Goal: Task Accomplishment & Management: Complete application form

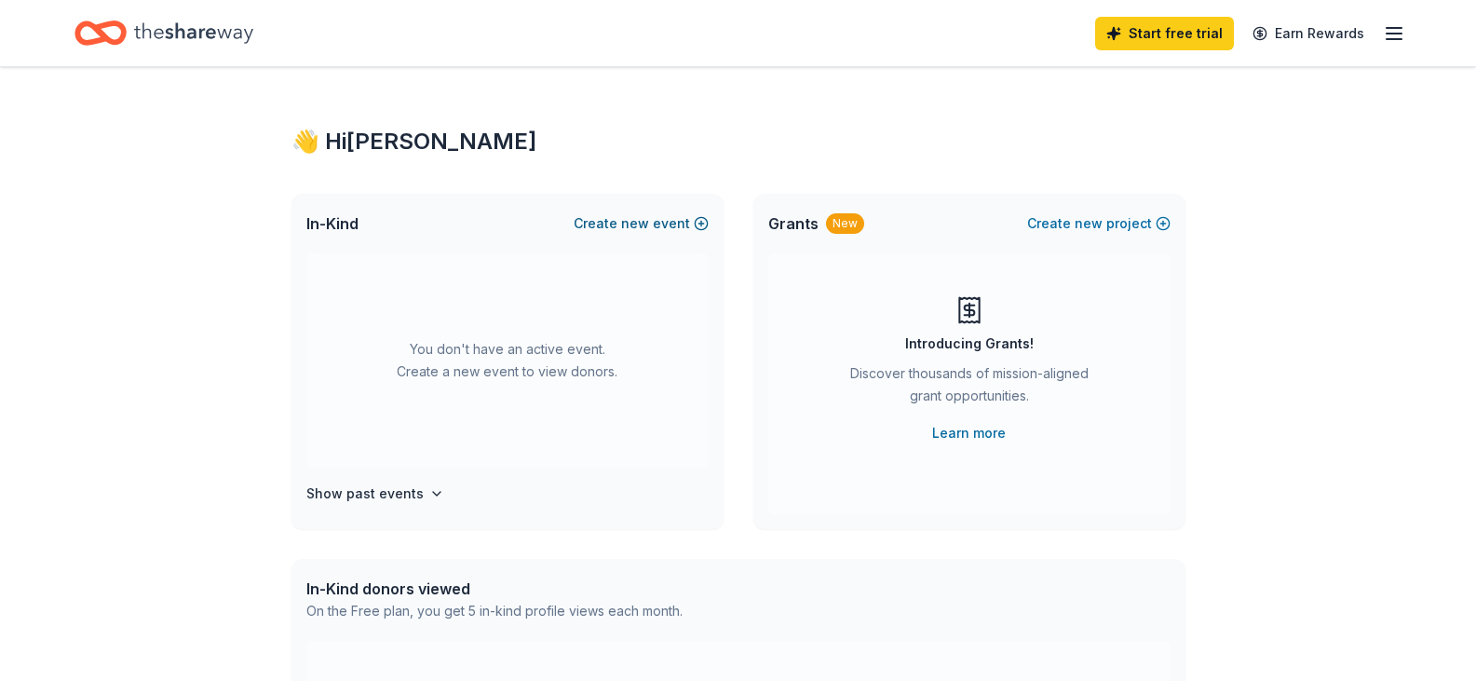
click at [664, 226] on button "Create new event" at bounding box center [641, 223] width 135 height 22
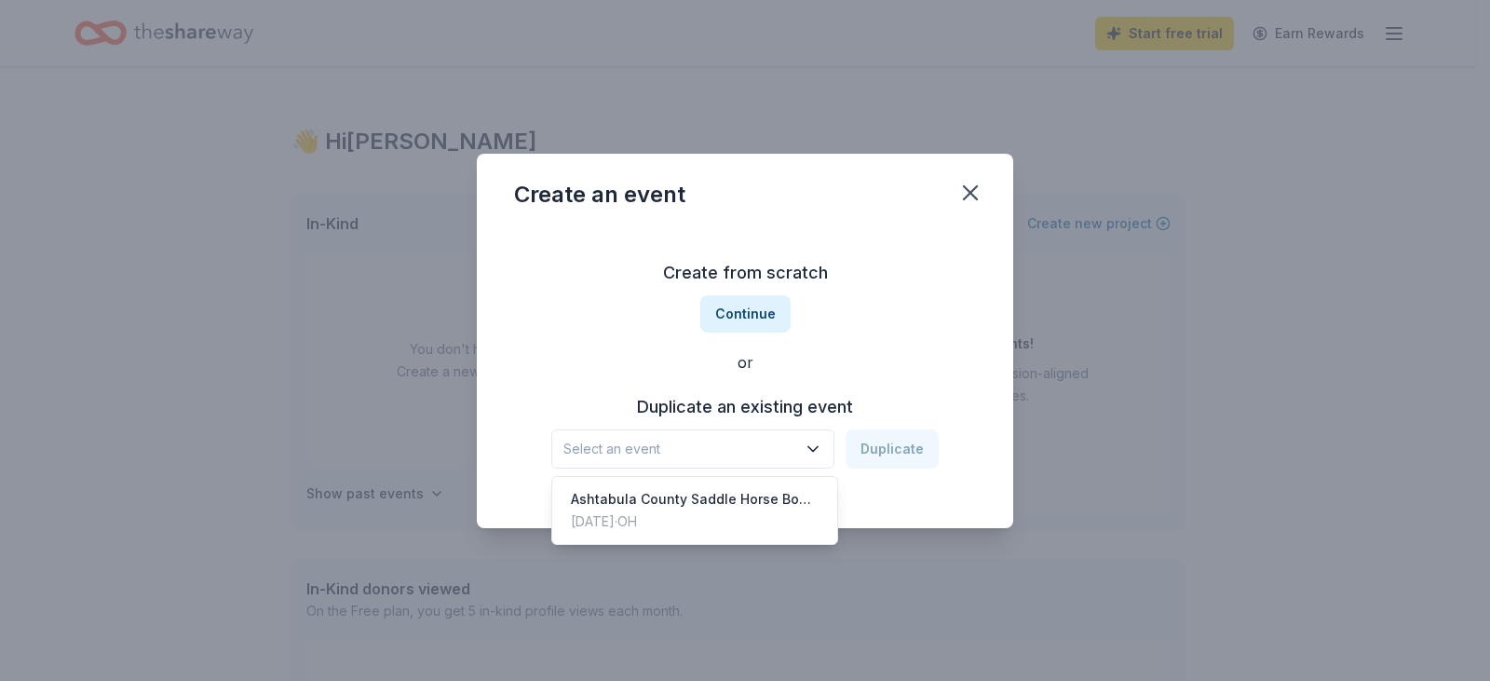
click at [771, 439] on span "Select an event" at bounding box center [680, 449] width 233 height 22
click at [771, 493] on div "Ashtabula County Saddle Horse Boosters Committee Reverse Raffle" at bounding box center [695, 499] width 248 height 22
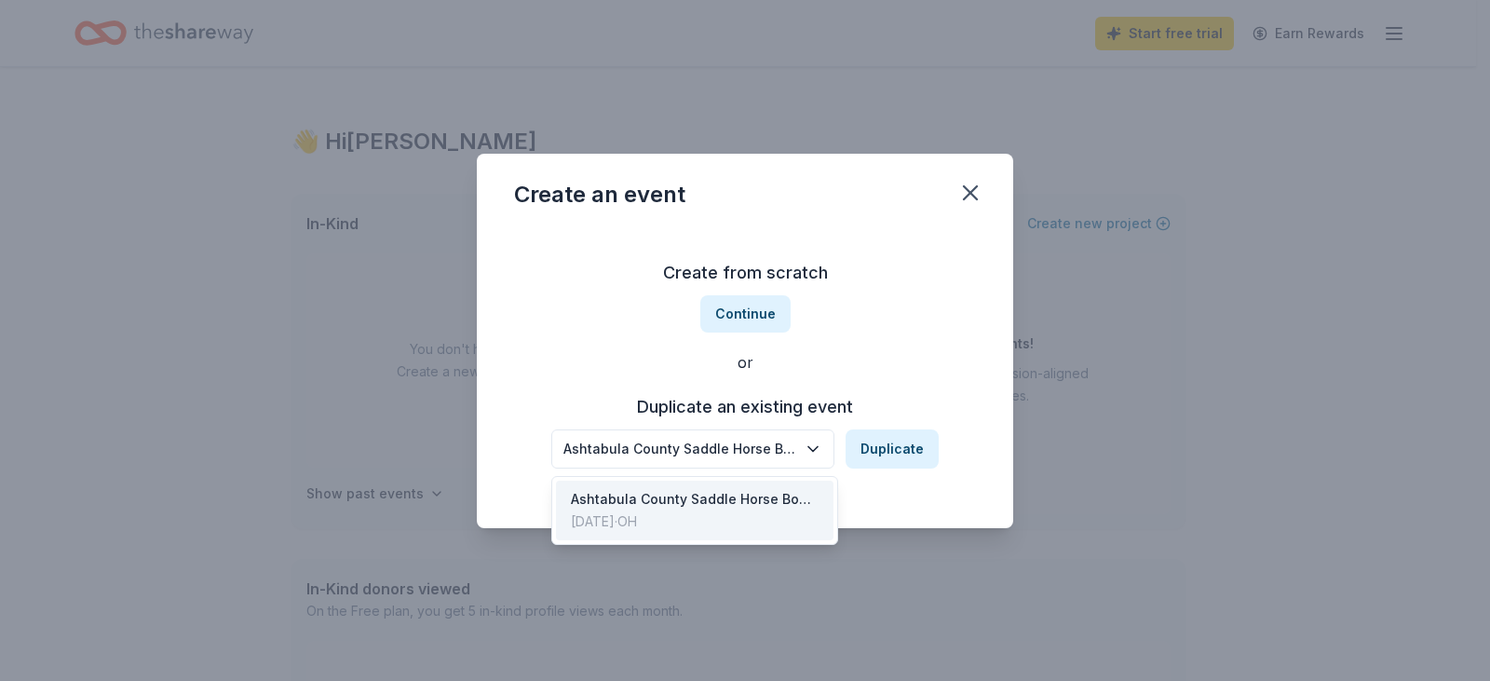
click at [812, 441] on icon "button" at bounding box center [813, 449] width 19 height 19
click at [893, 385] on div "Create from scratch Continue or Duplicate an existing event Ashtabula County Sa…" at bounding box center [745, 363] width 462 height 270
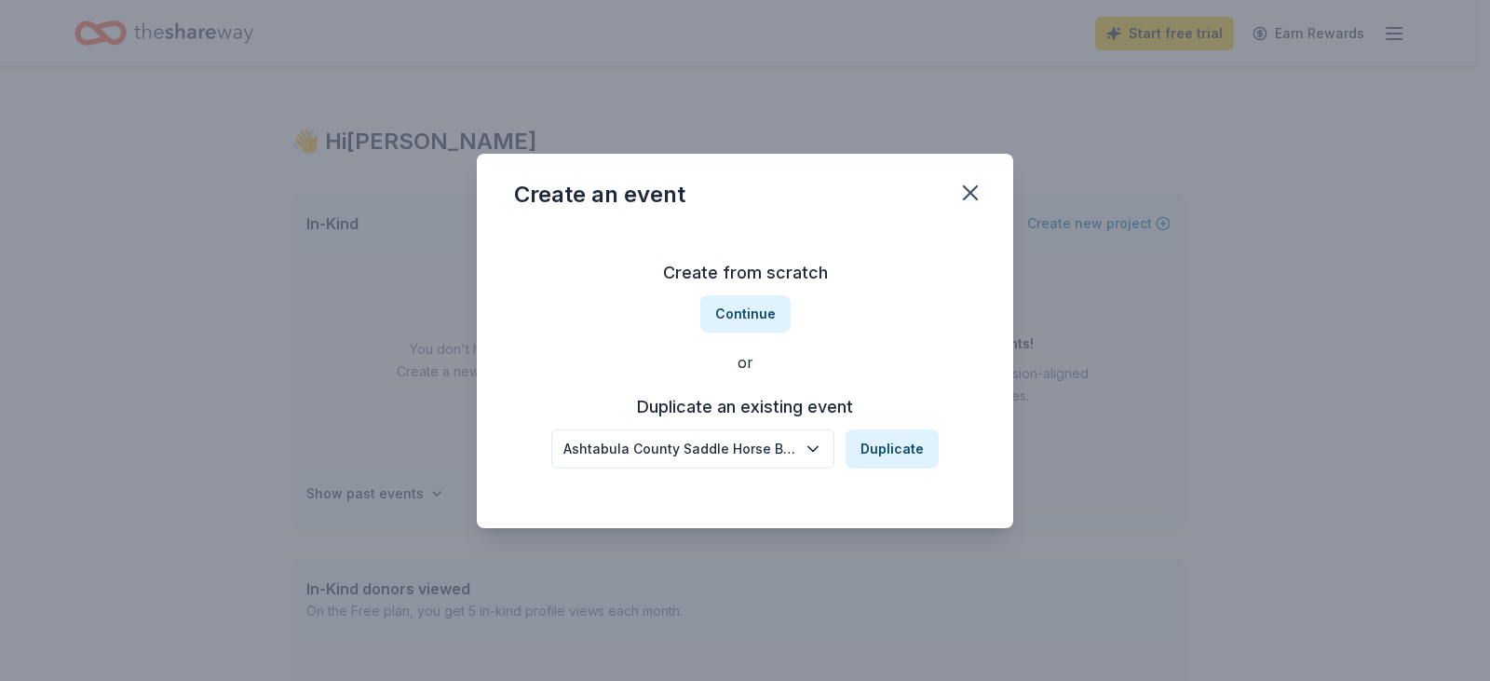
click at [796, 444] on div "Ashtabula County Saddle Horse Boosters Committee Reverse Raffle" at bounding box center [680, 449] width 233 height 22
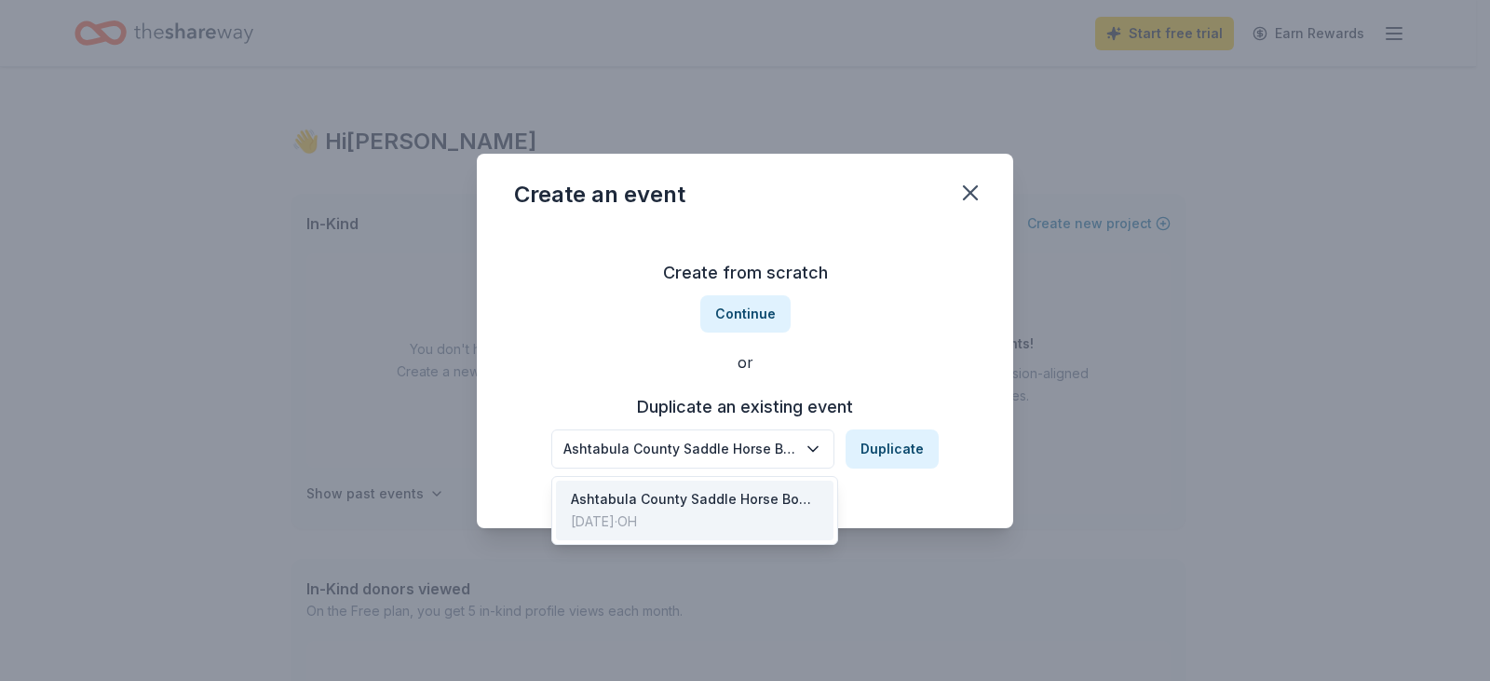
click at [808, 442] on icon "button" at bounding box center [813, 449] width 19 height 19
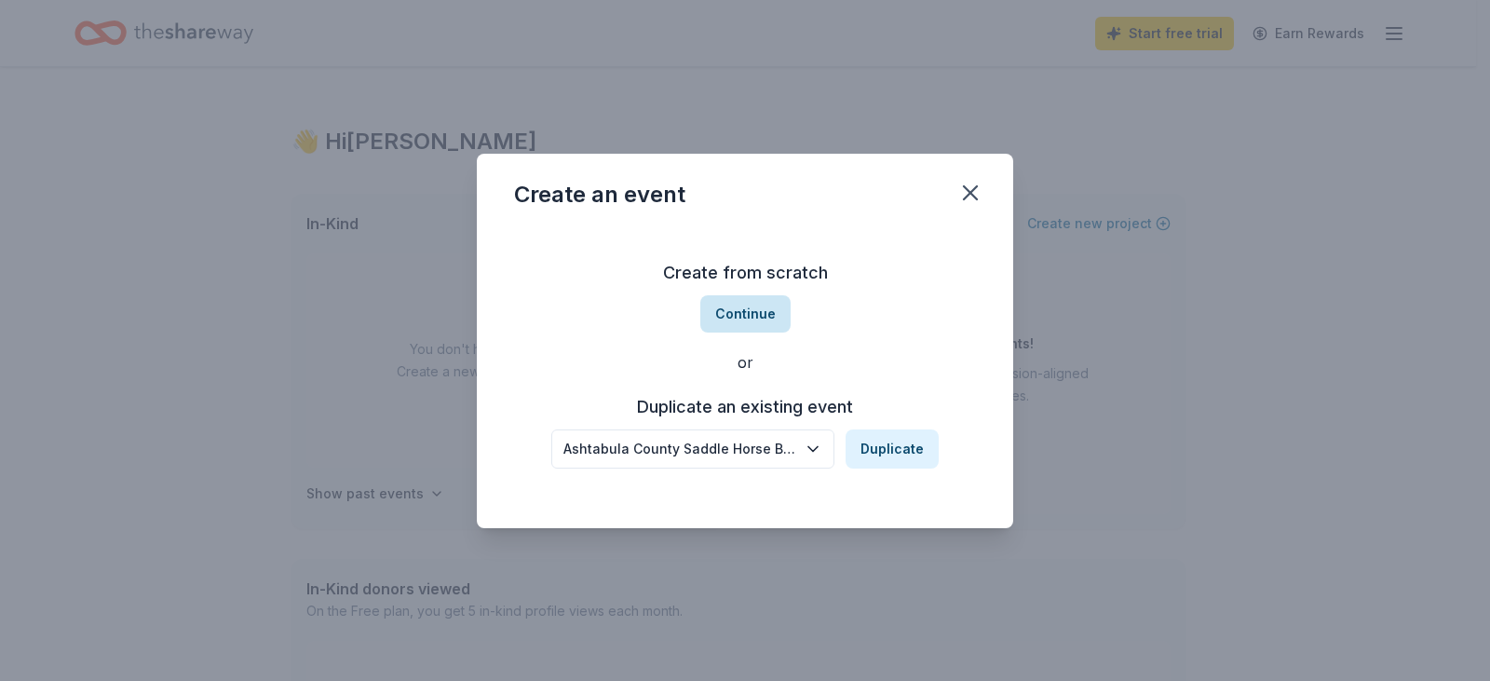
click at [777, 313] on button "Continue" at bounding box center [745, 313] width 90 height 37
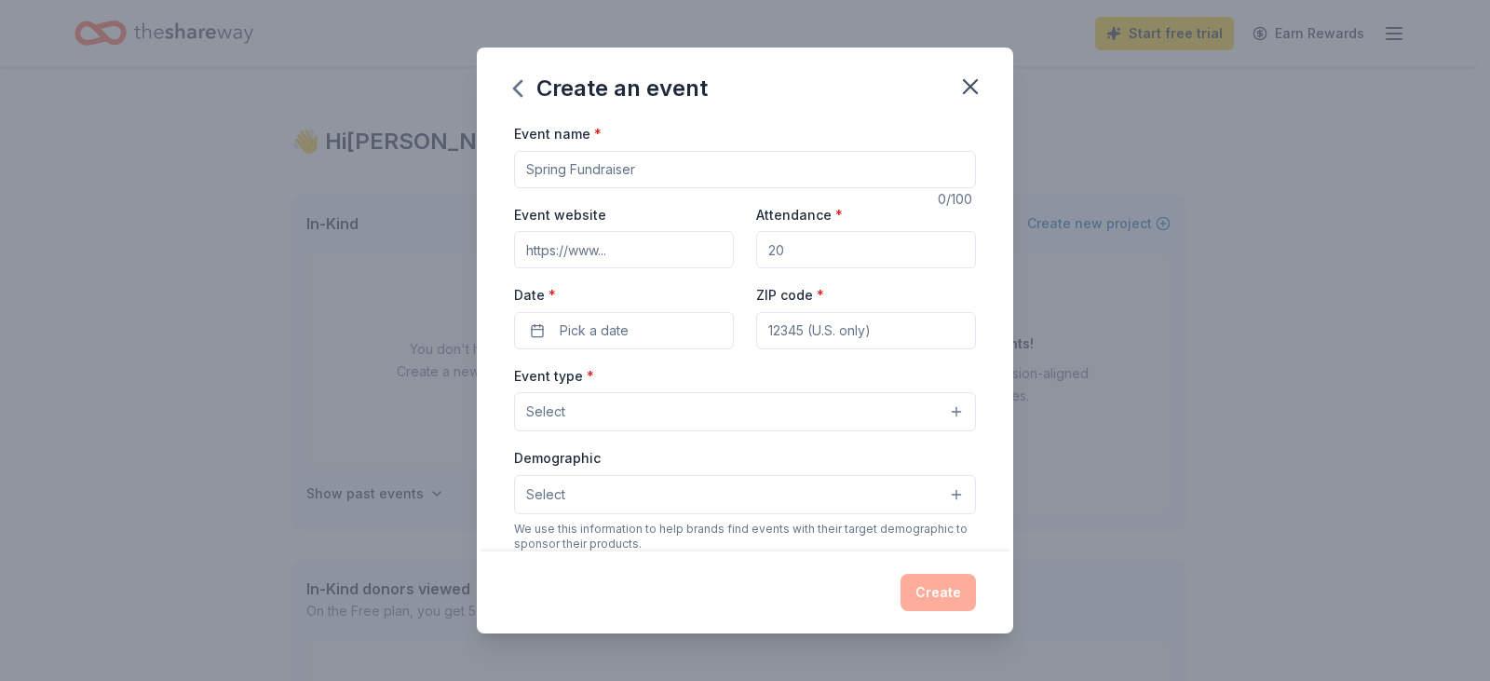
click at [720, 180] on input "Event name *" at bounding box center [745, 169] width 462 height 37
type input "Ashtabula County Saddlehorse Committee Raffle"
click at [787, 252] on input "Attendance *" at bounding box center [866, 249] width 220 height 37
click at [771, 251] on input "Attendance *" at bounding box center [866, 249] width 220 height 37
click at [806, 245] on input "Attendance *" at bounding box center [866, 249] width 220 height 37
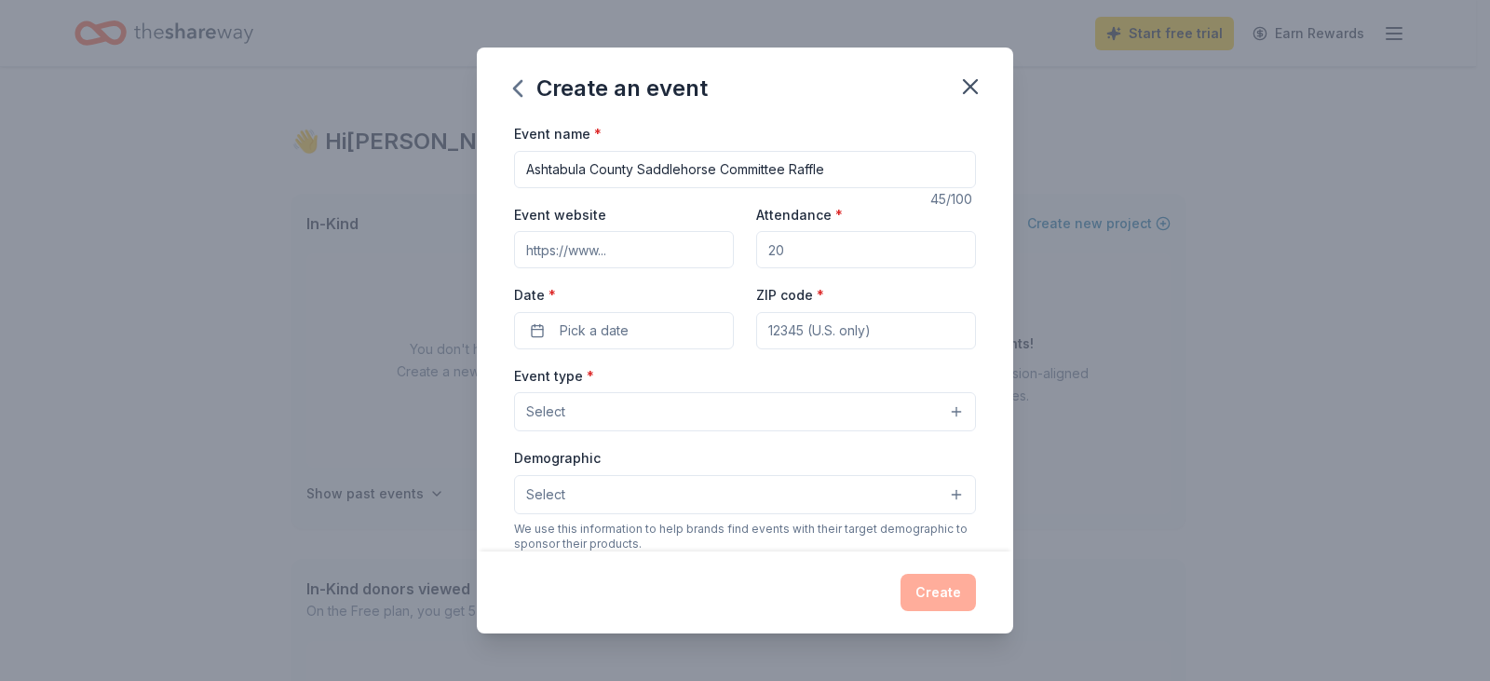
click at [791, 251] on input "Attendance *" at bounding box center [866, 249] width 220 height 37
click at [785, 251] on input "Attendance *" at bounding box center [866, 249] width 220 height 37
click at [659, 295] on label "Date *" at bounding box center [624, 295] width 220 height 19
click at [659, 312] on button "Pick a date" at bounding box center [624, 330] width 220 height 37
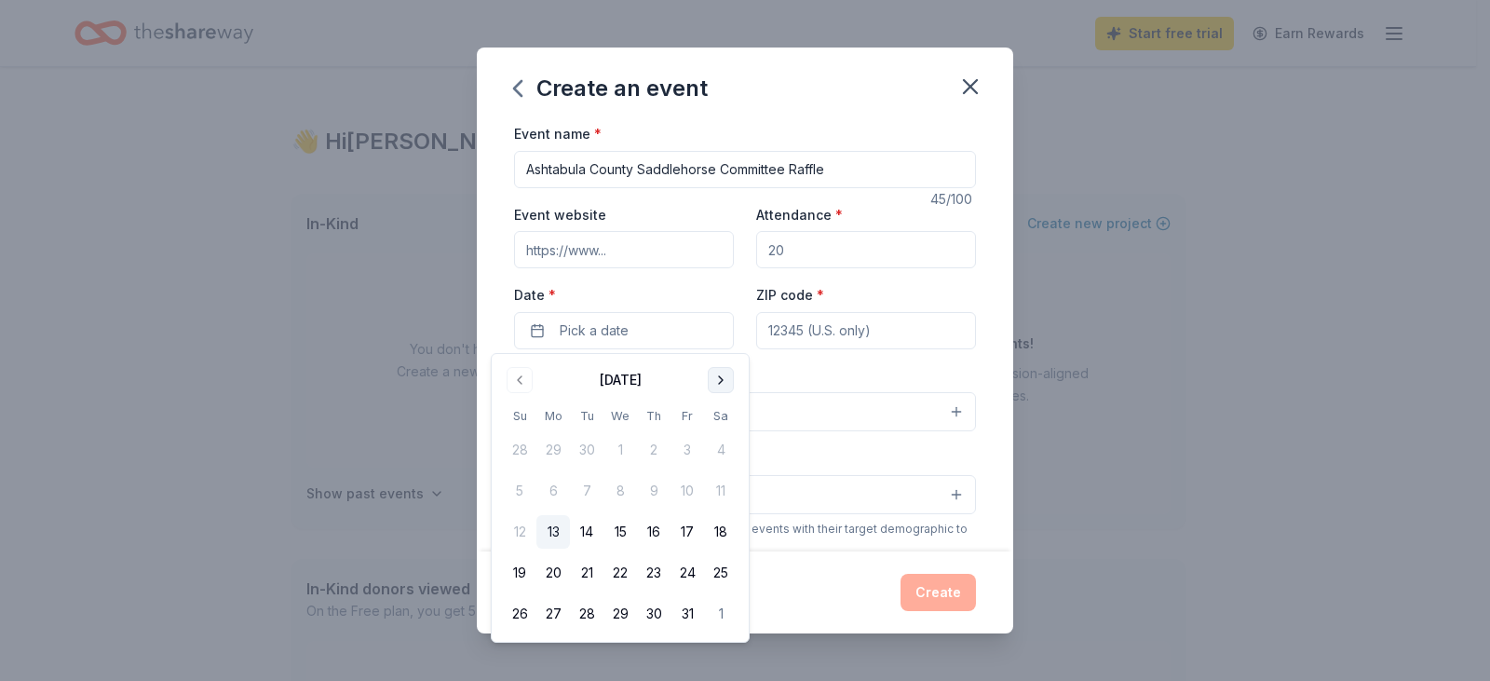
click at [715, 374] on button "Go to next month" at bounding box center [721, 380] width 26 height 26
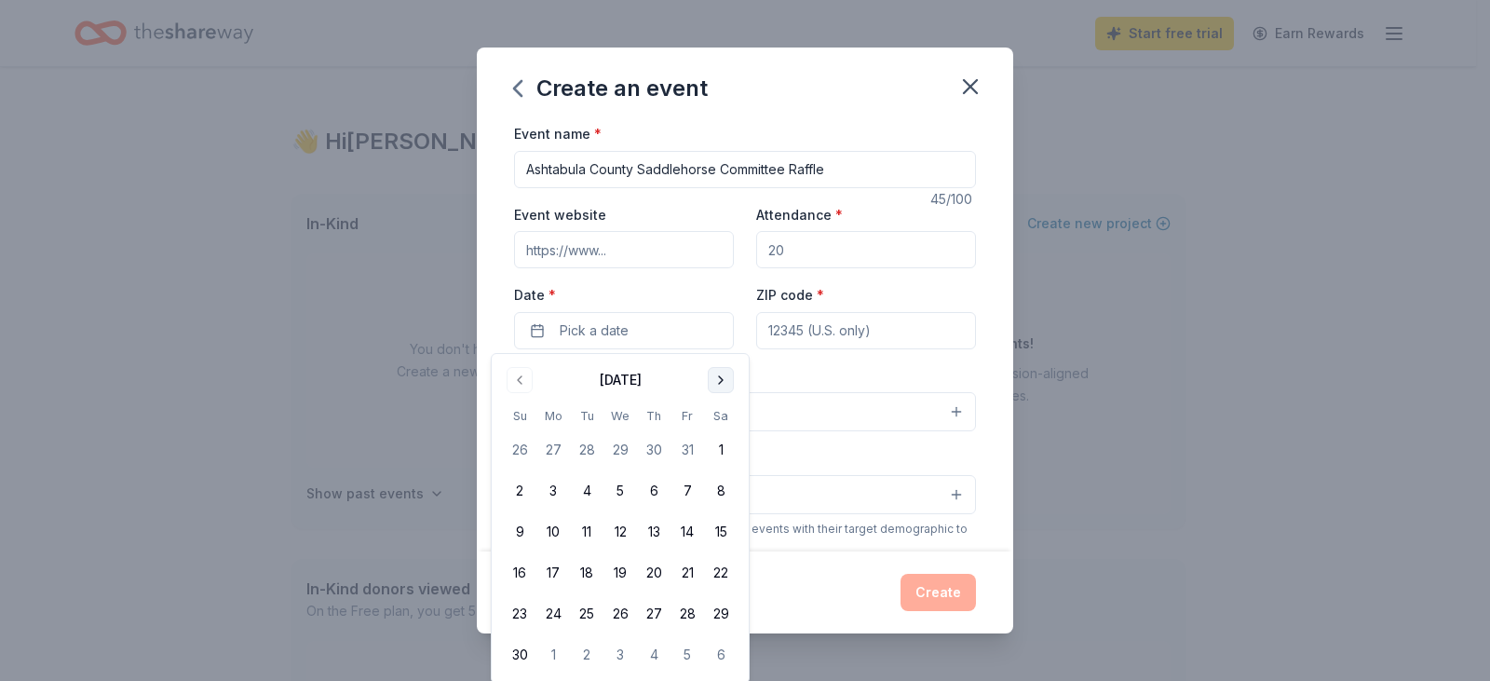
click at [715, 374] on button "Go to next month" at bounding box center [721, 380] width 26 height 26
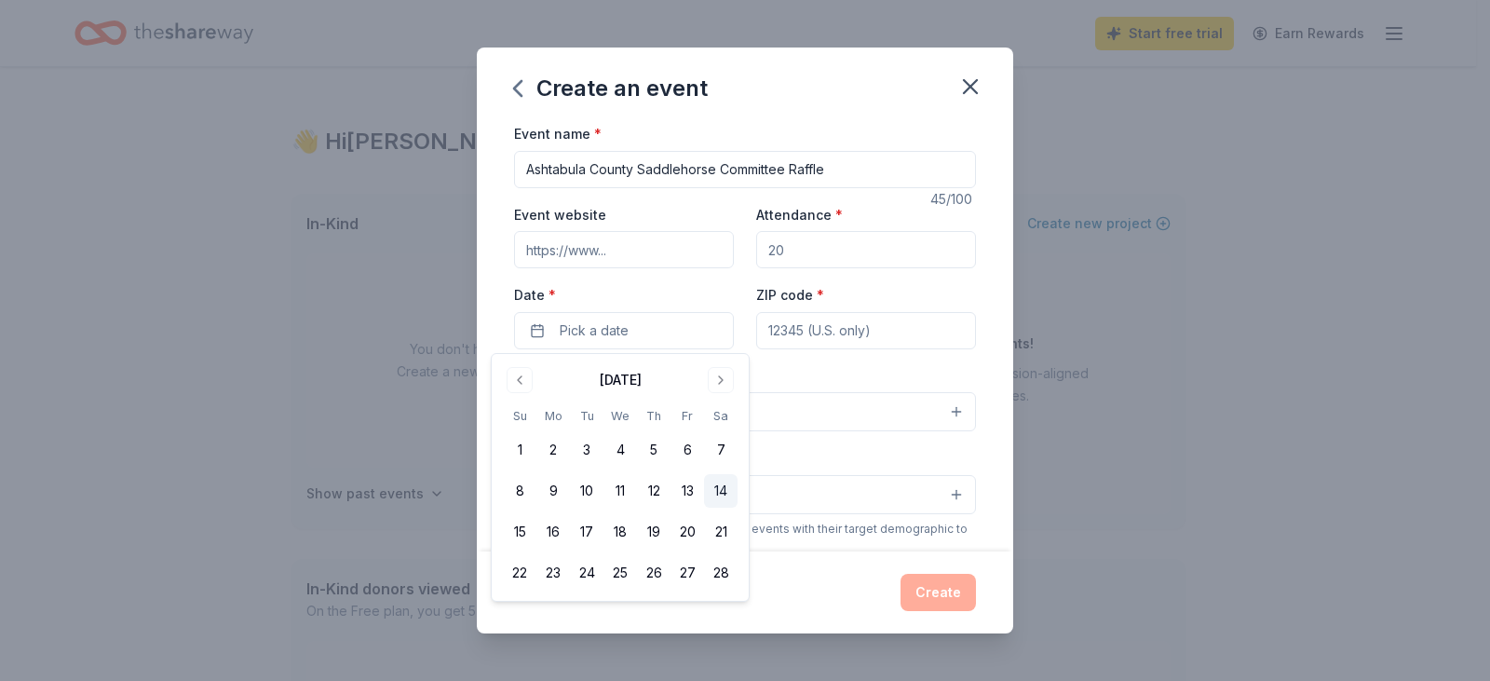
click at [729, 484] on button "14" at bounding box center [721, 491] width 34 height 34
click at [797, 331] on input "ZIP code *" at bounding box center [866, 330] width 220 height 37
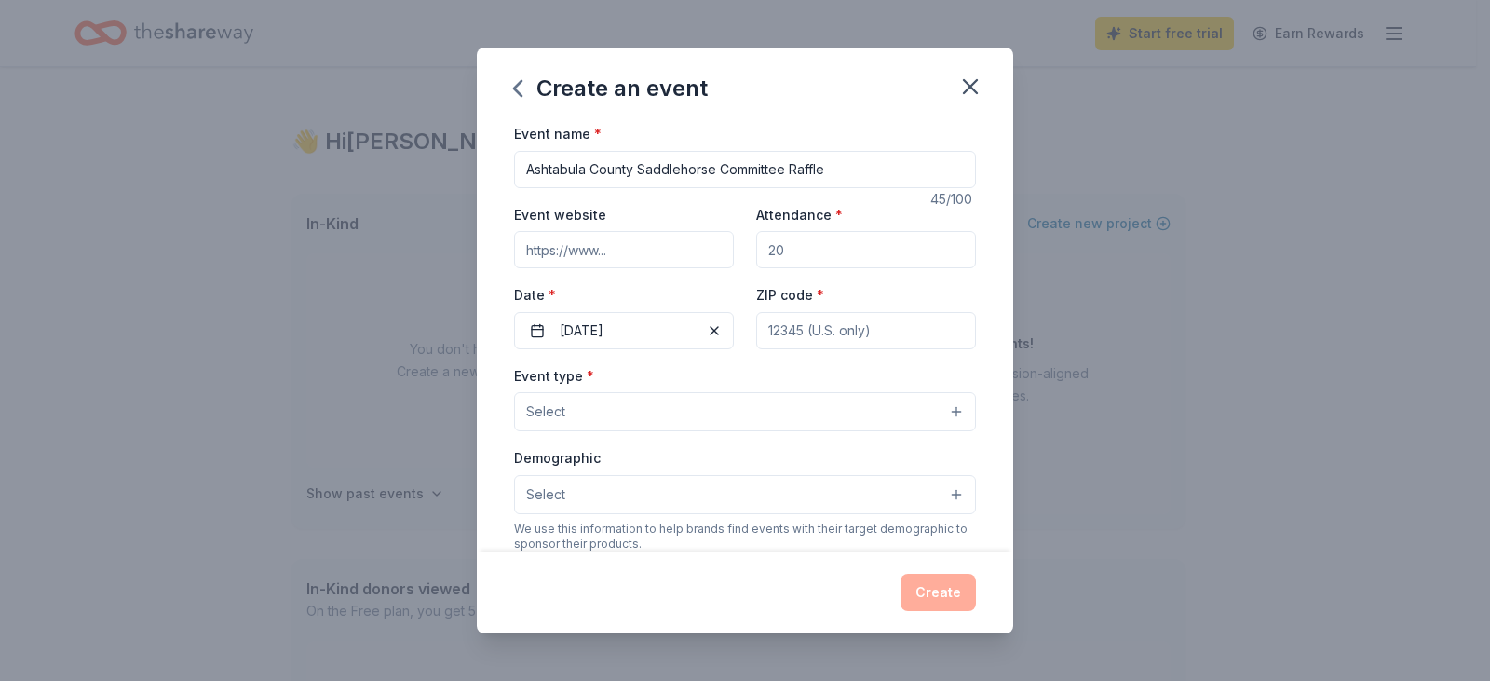
type input "44003"
click at [619, 417] on button "Select" at bounding box center [745, 411] width 462 height 39
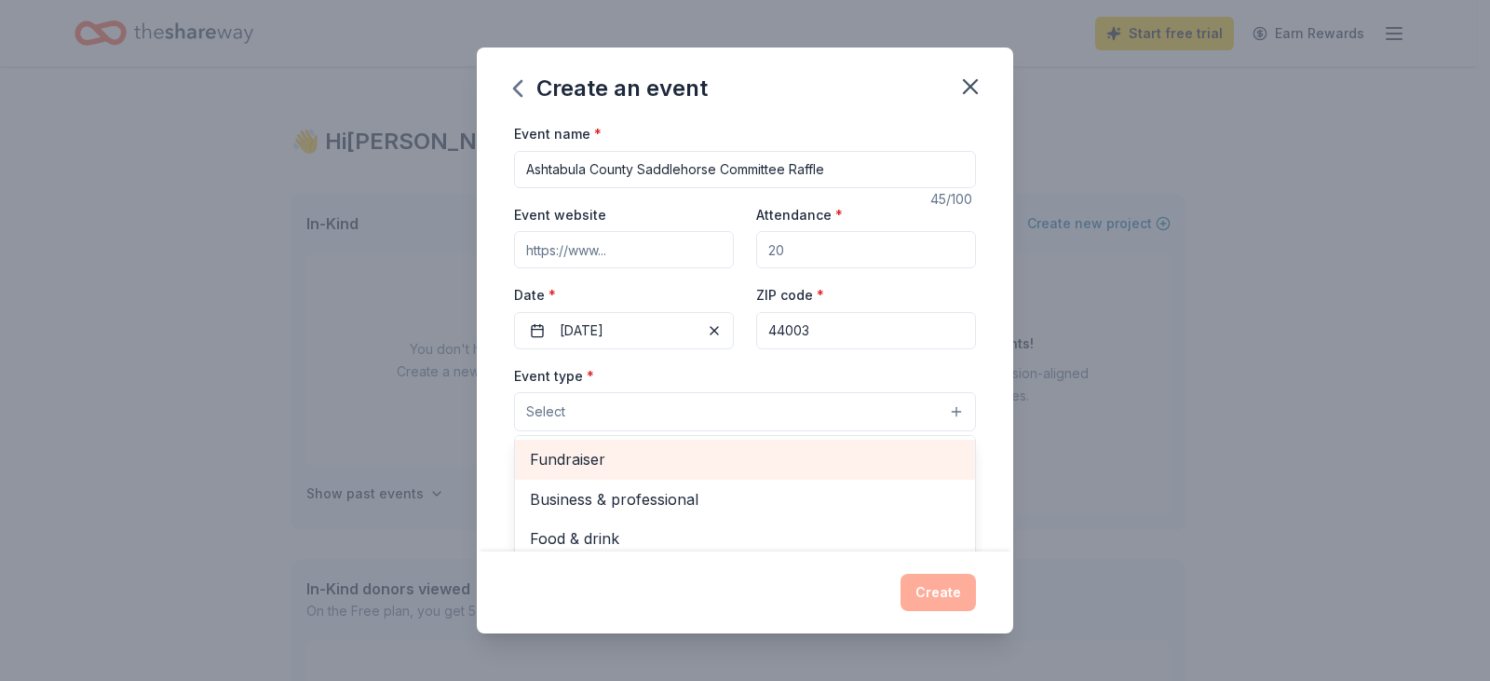
click at [592, 453] on span "Fundraiser" at bounding box center [745, 459] width 430 height 24
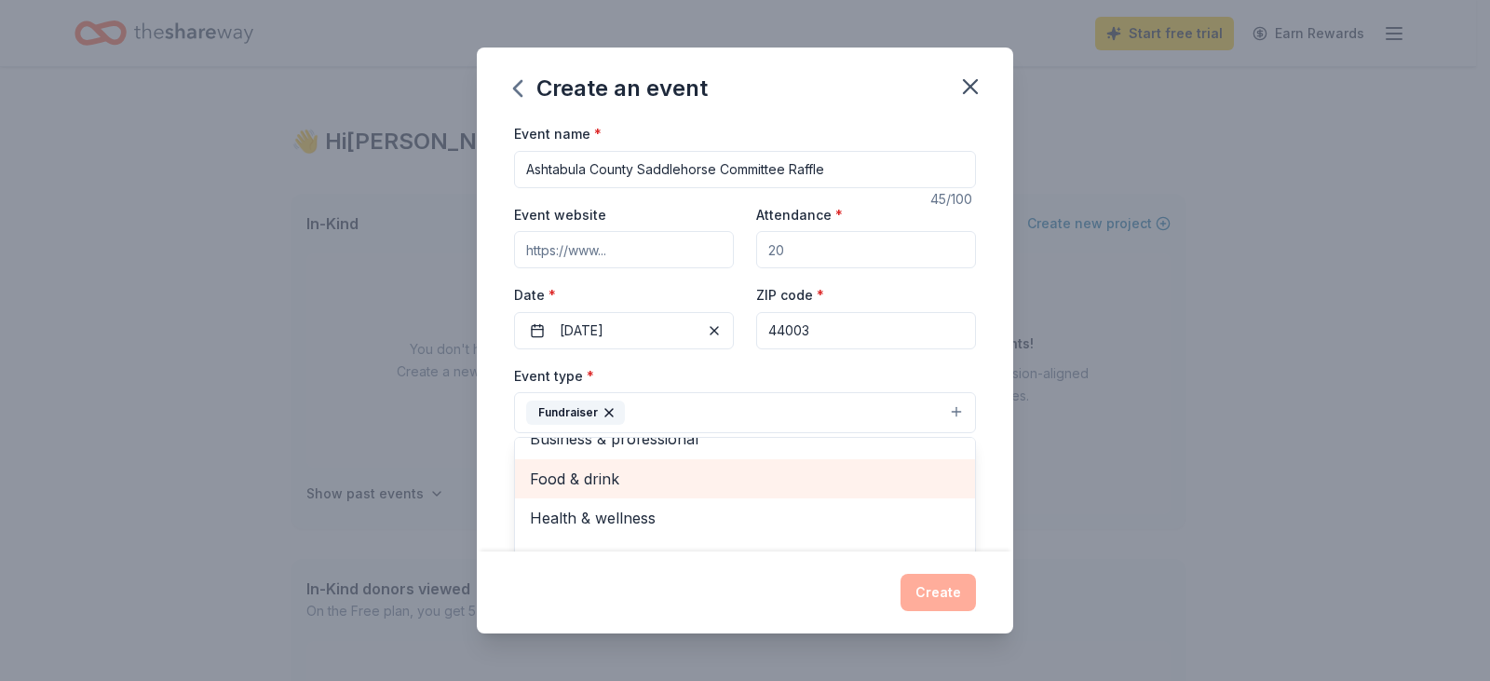
click at [577, 478] on span "Food & drink" at bounding box center [745, 479] width 430 height 24
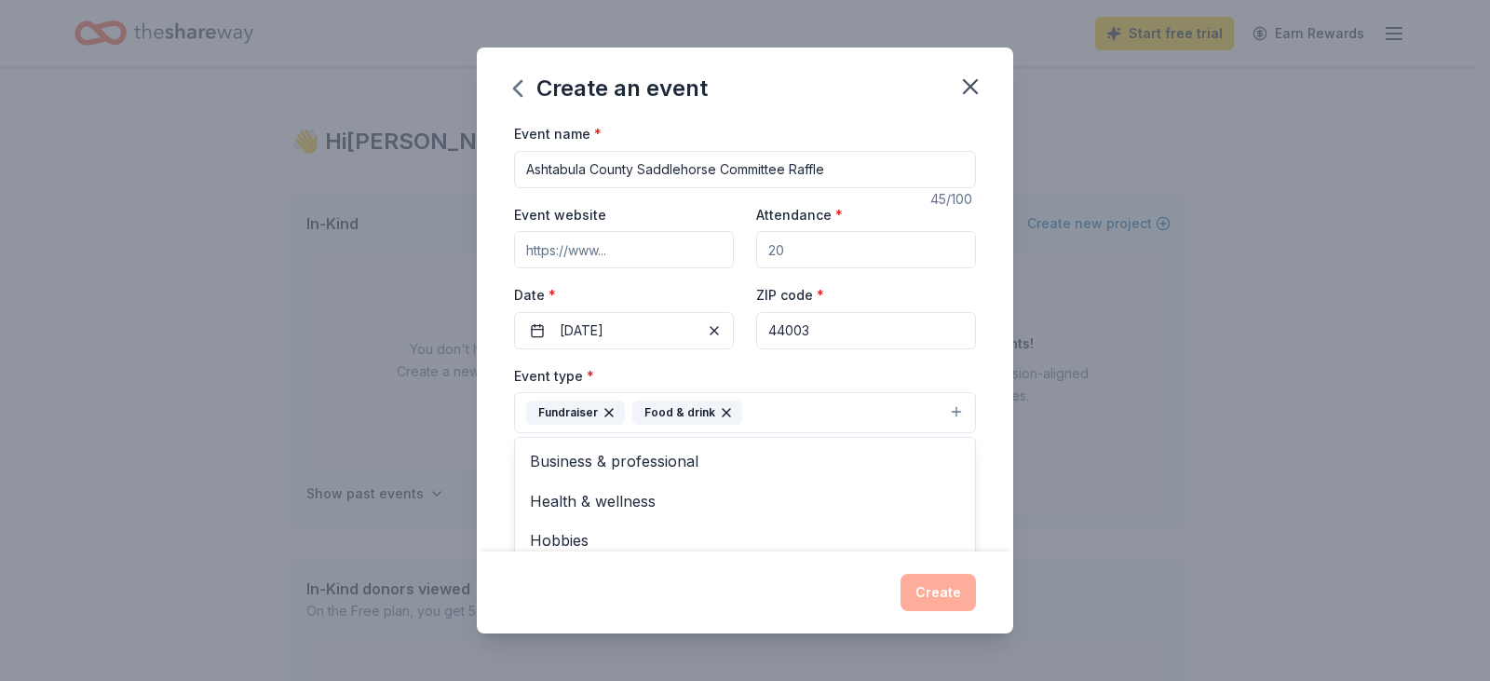
click at [990, 392] on div "Event name * Ashtabula County Saddlehorse Committee Raffle 45 /100 Event websit…" at bounding box center [745, 336] width 537 height 429
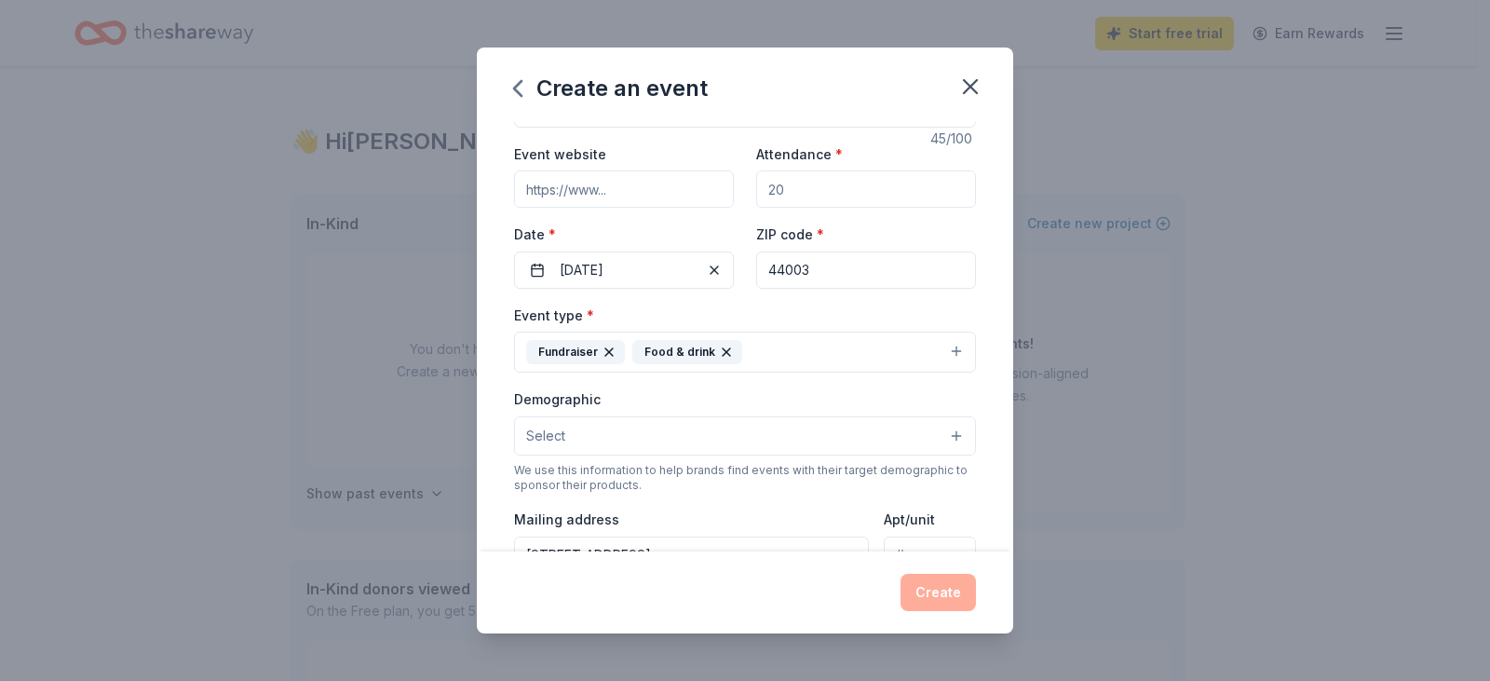
scroll to position [93, 0]
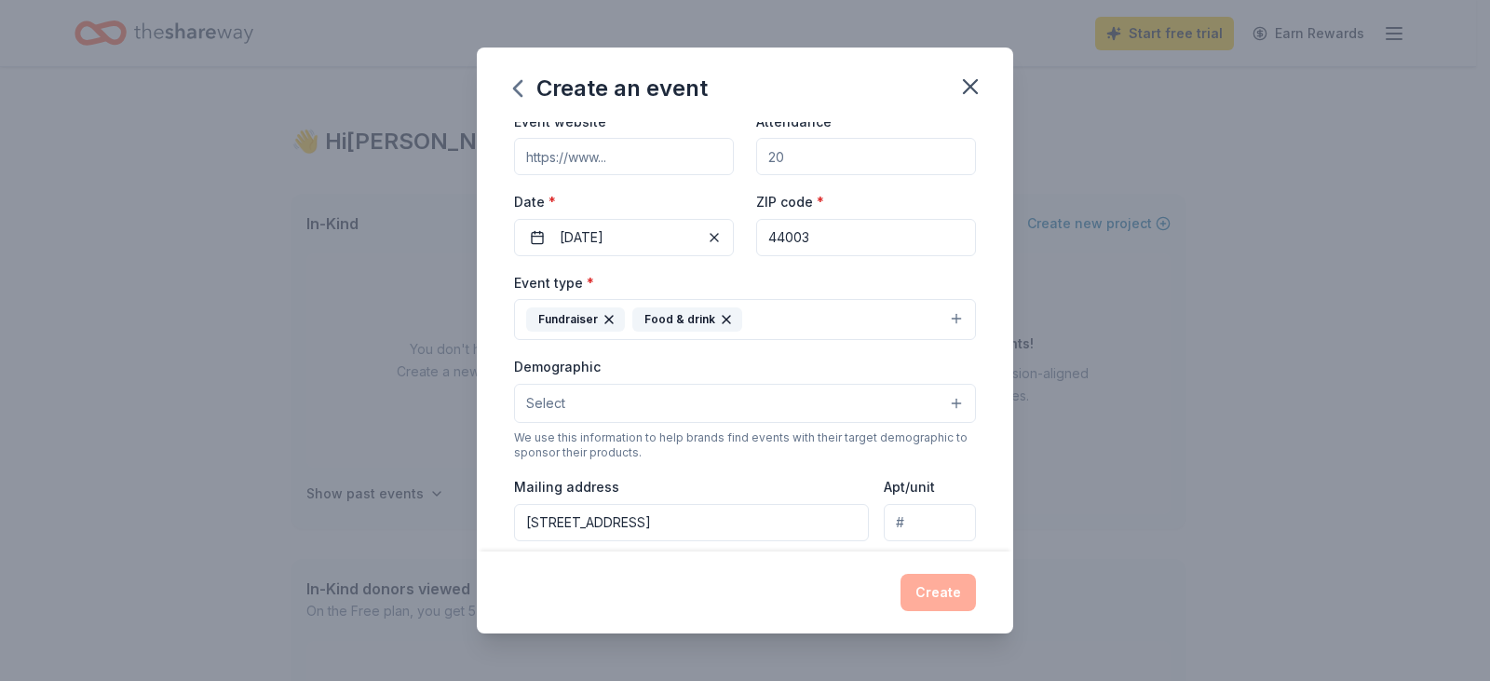
click at [605, 401] on button "Select" at bounding box center [745, 403] width 462 height 39
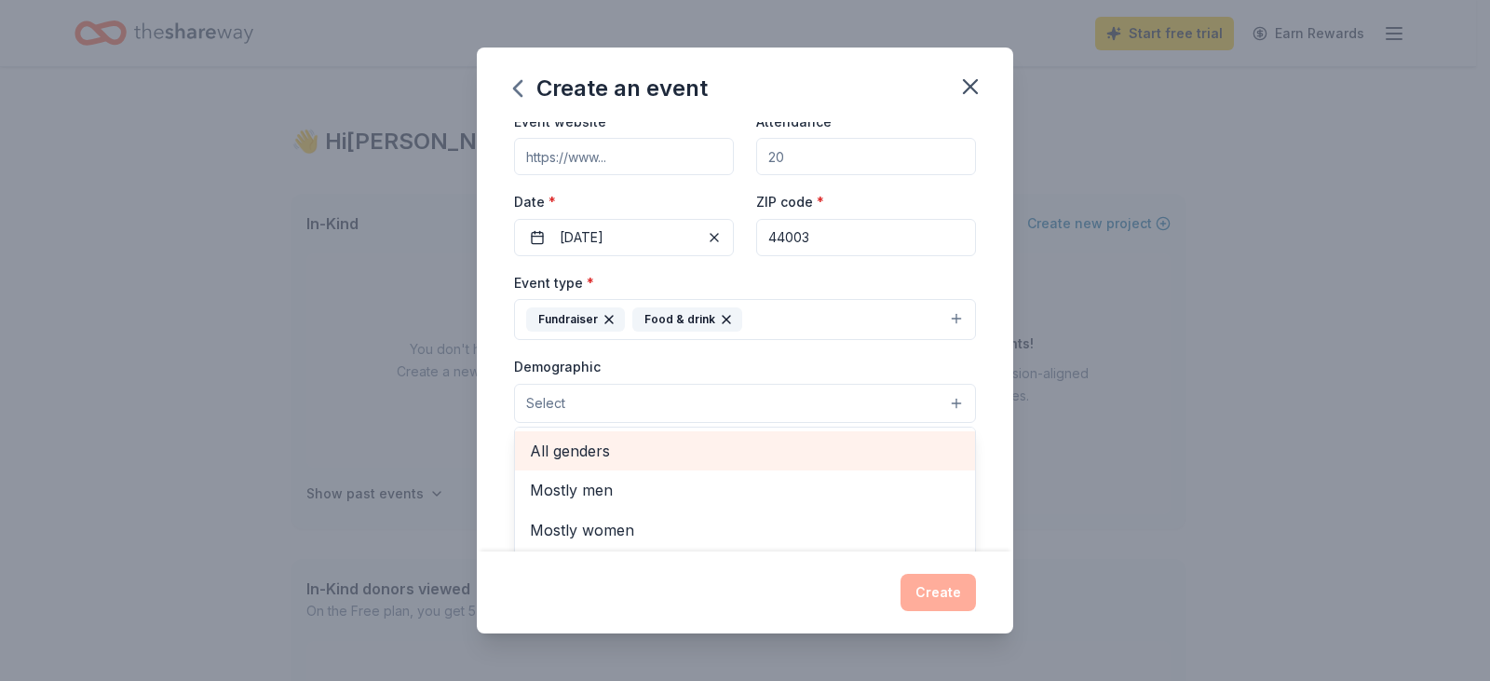
click at [595, 453] on span "All genders" at bounding box center [745, 451] width 430 height 24
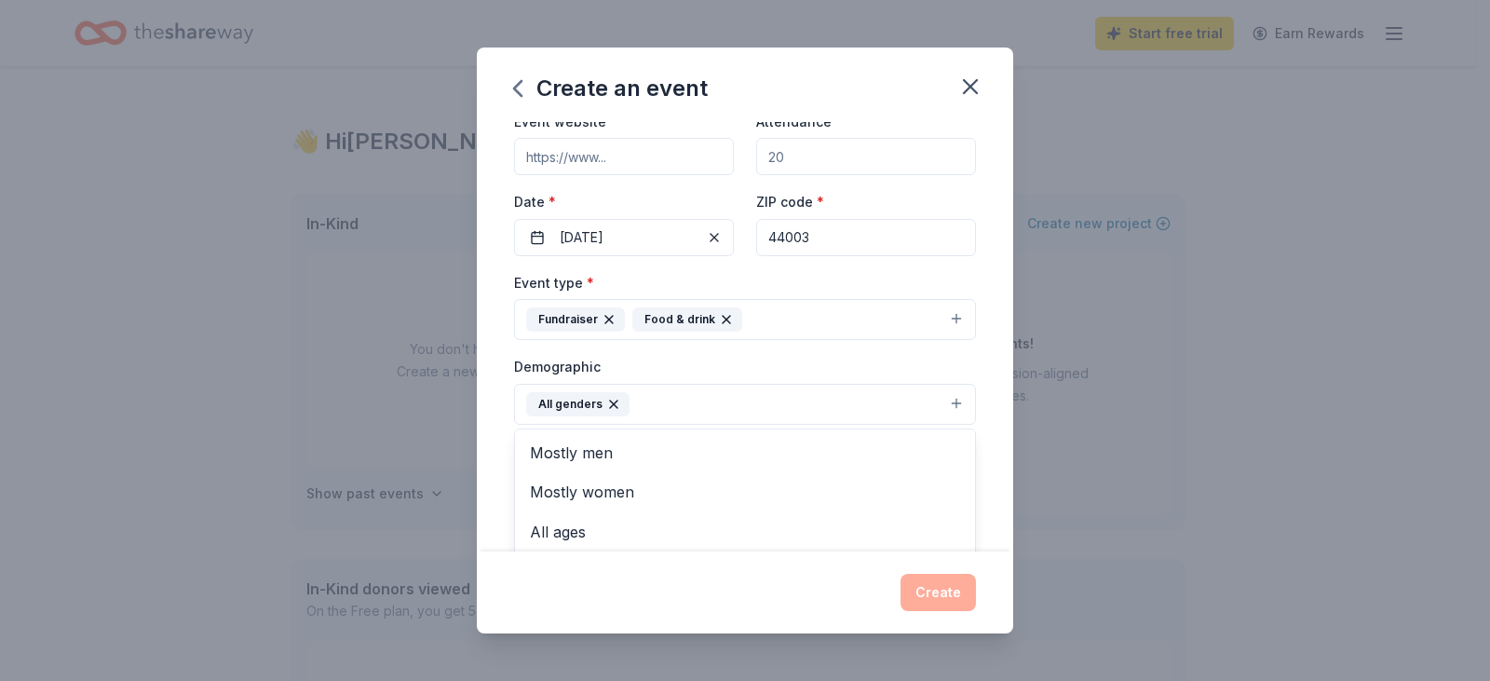
click at [994, 436] on div "Event name * Ashtabula County Saddlehorse Committee Raffle 45 /100 Event websit…" at bounding box center [745, 336] width 537 height 429
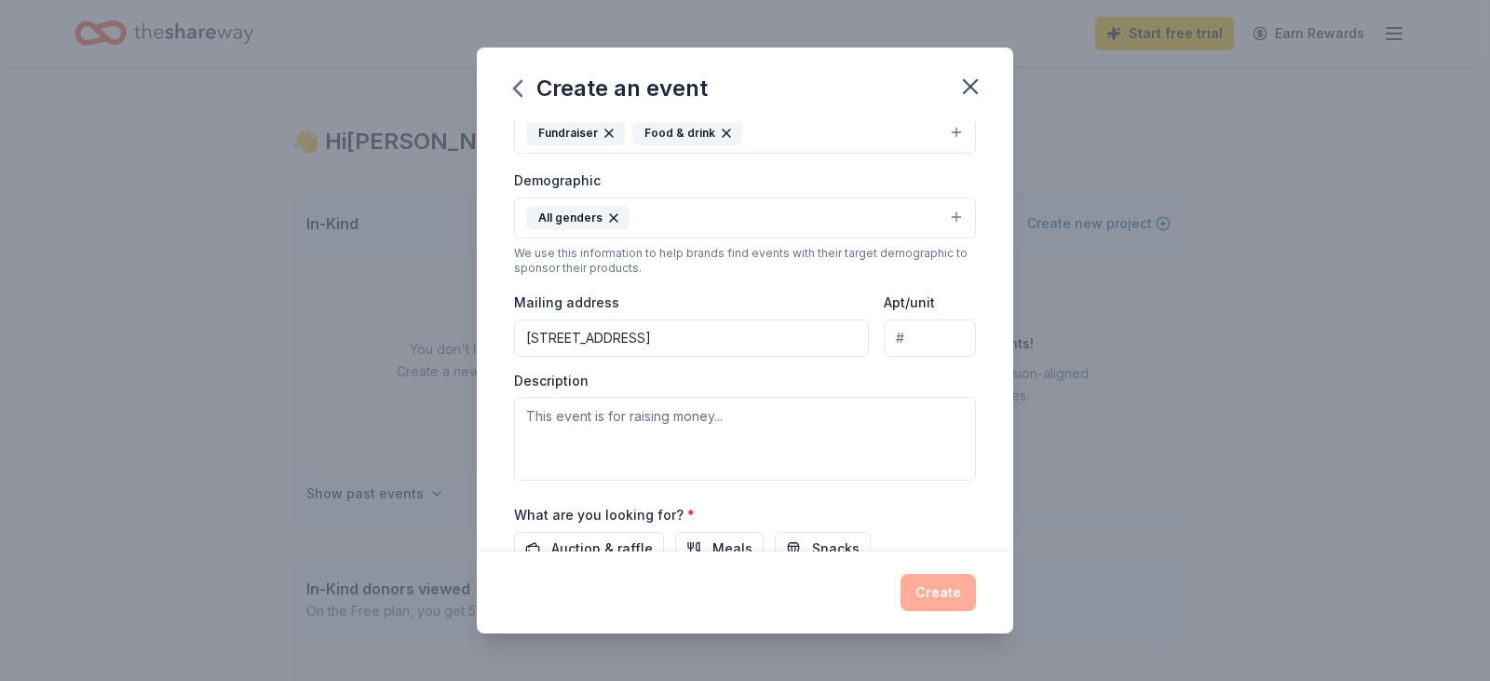
scroll to position [373, 0]
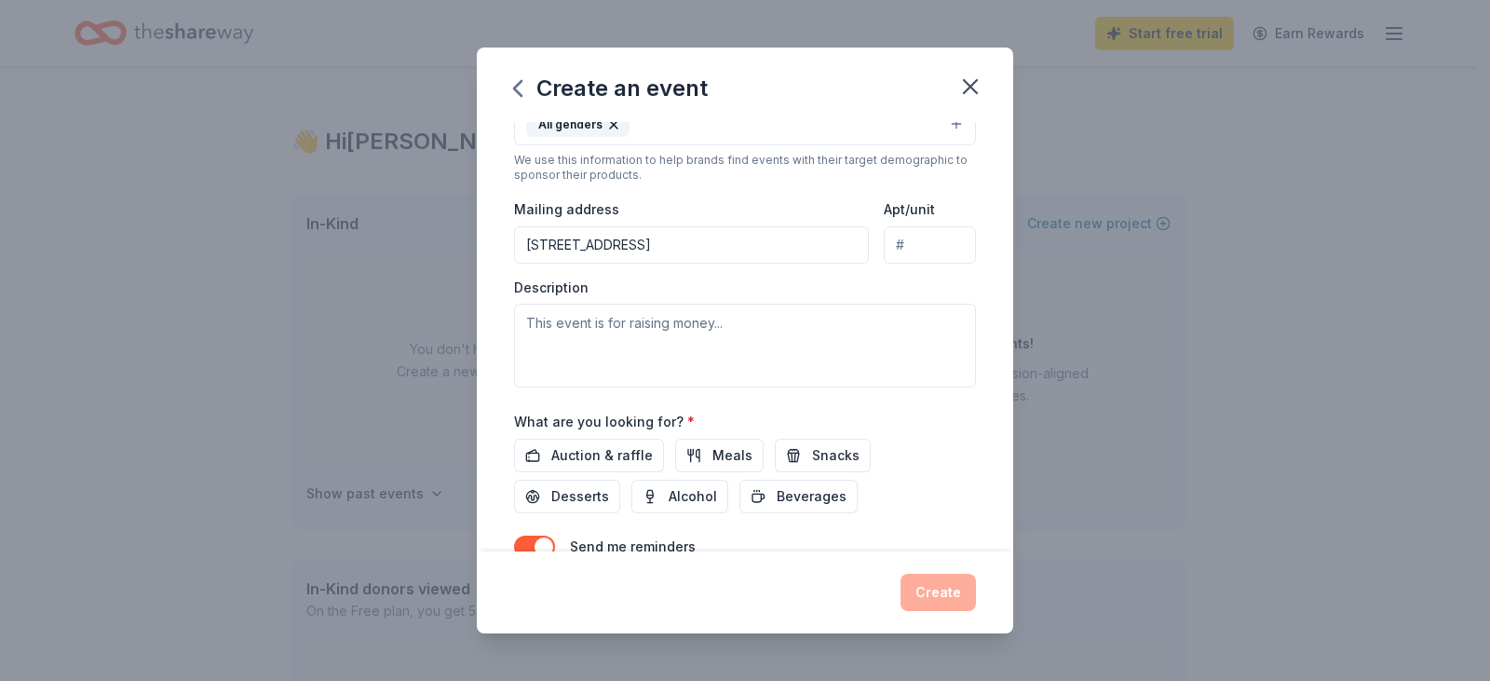
click at [697, 242] on input "329 W. Main St" at bounding box center [691, 244] width 355 height 37
type input "329 West Main Street, Andover, OH, 44003"
click at [620, 459] on span "Auction & raffle" at bounding box center [602, 455] width 102 height 22
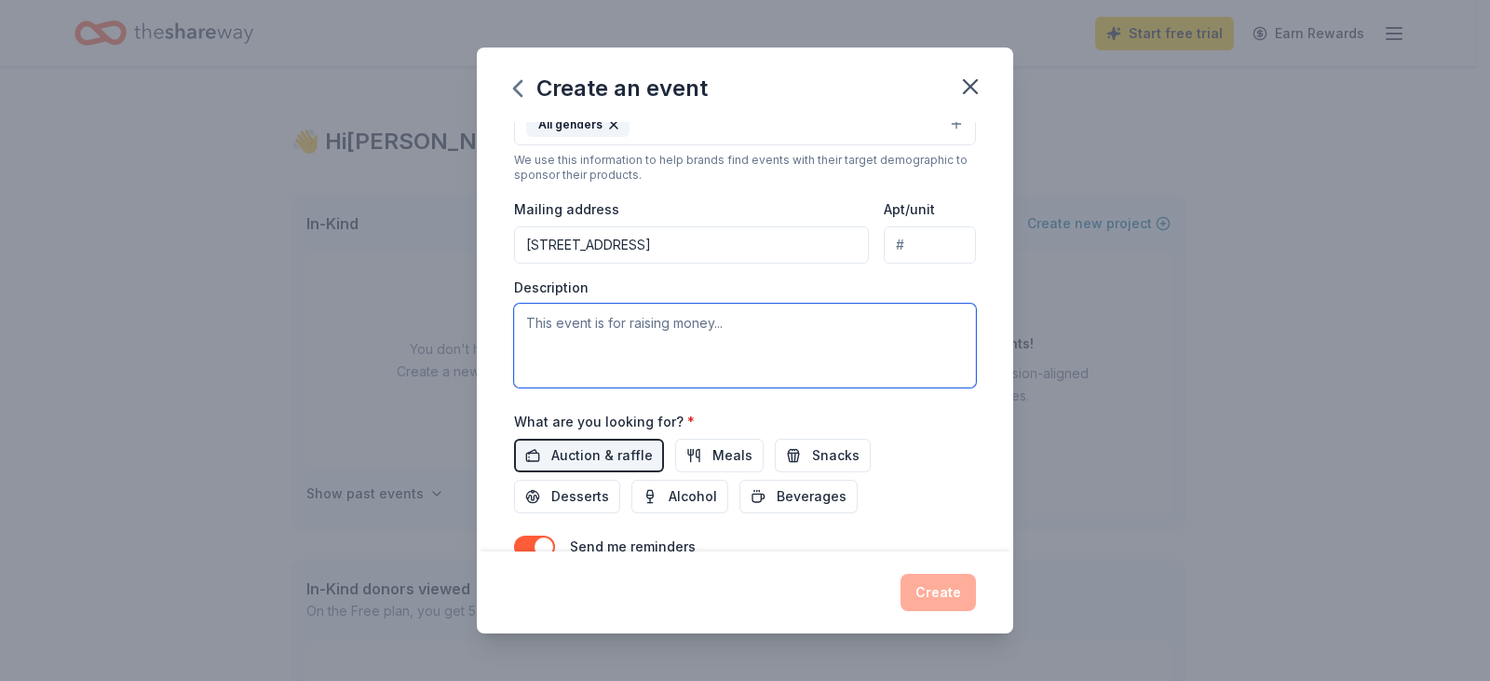
click at [581, 331] on textarea at bounding box center [745, 346] width 462 height 84
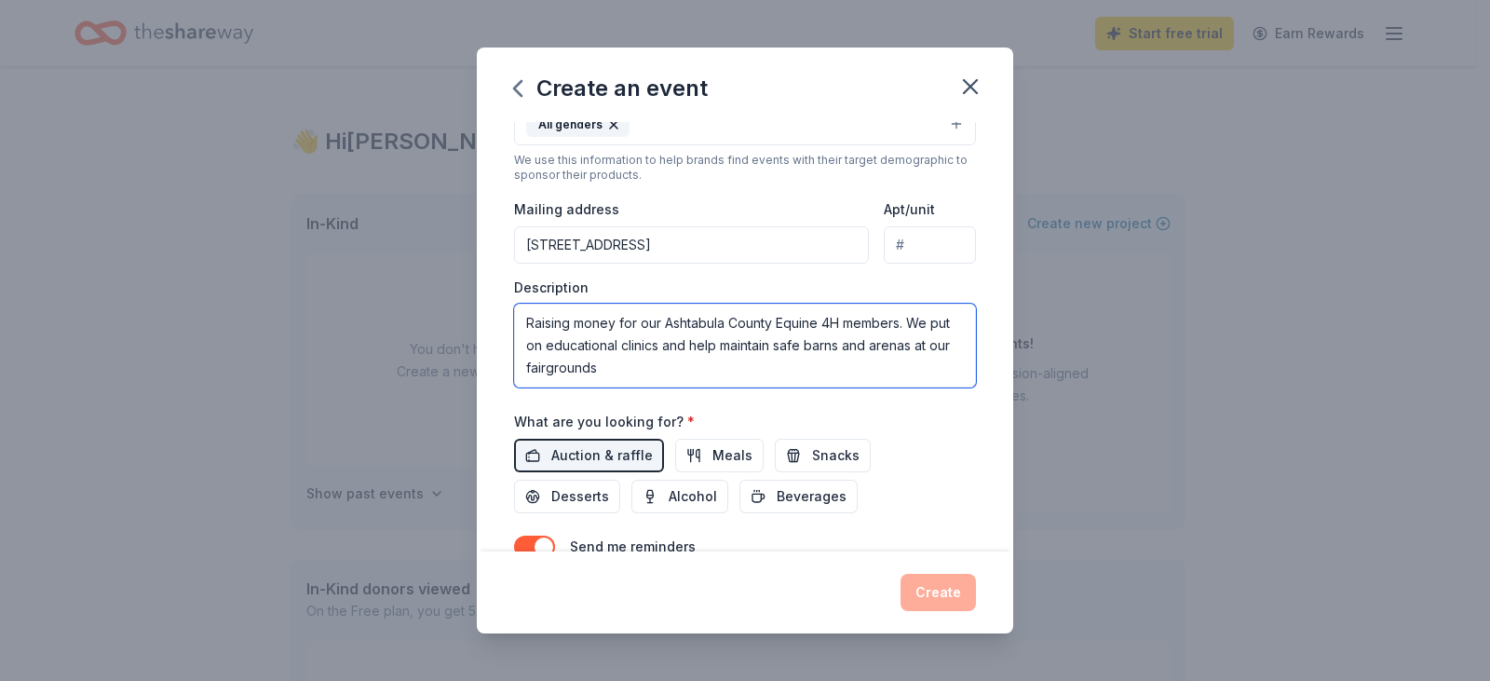
scroll to position [465, 0]
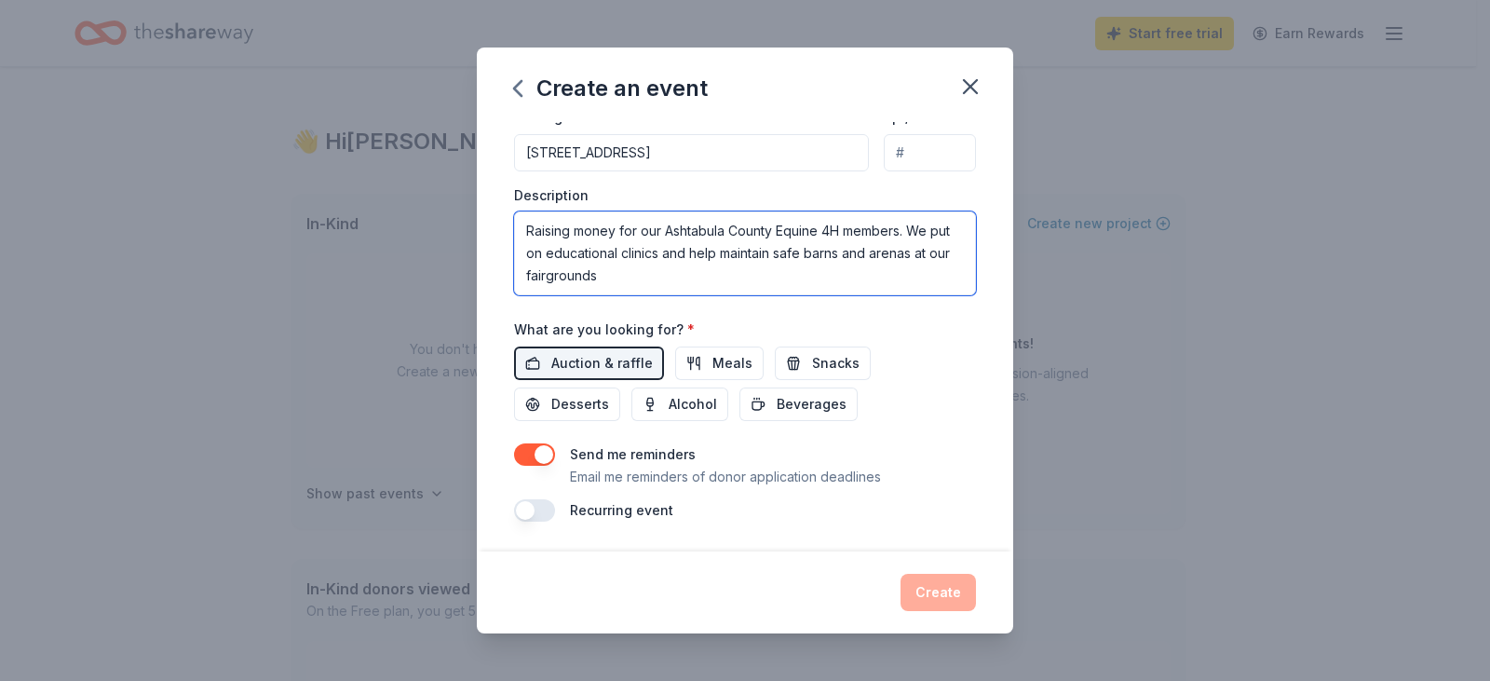
type textarea "Raising money for our Ashtabula County Equine 4H members. We put on educational…"
click at [551, 457] on button "button" at bounding box center [534, 454] width 41 height 22
click at [939, 591] on div "Create" at bounding box center [745, 592] width 462 height 37
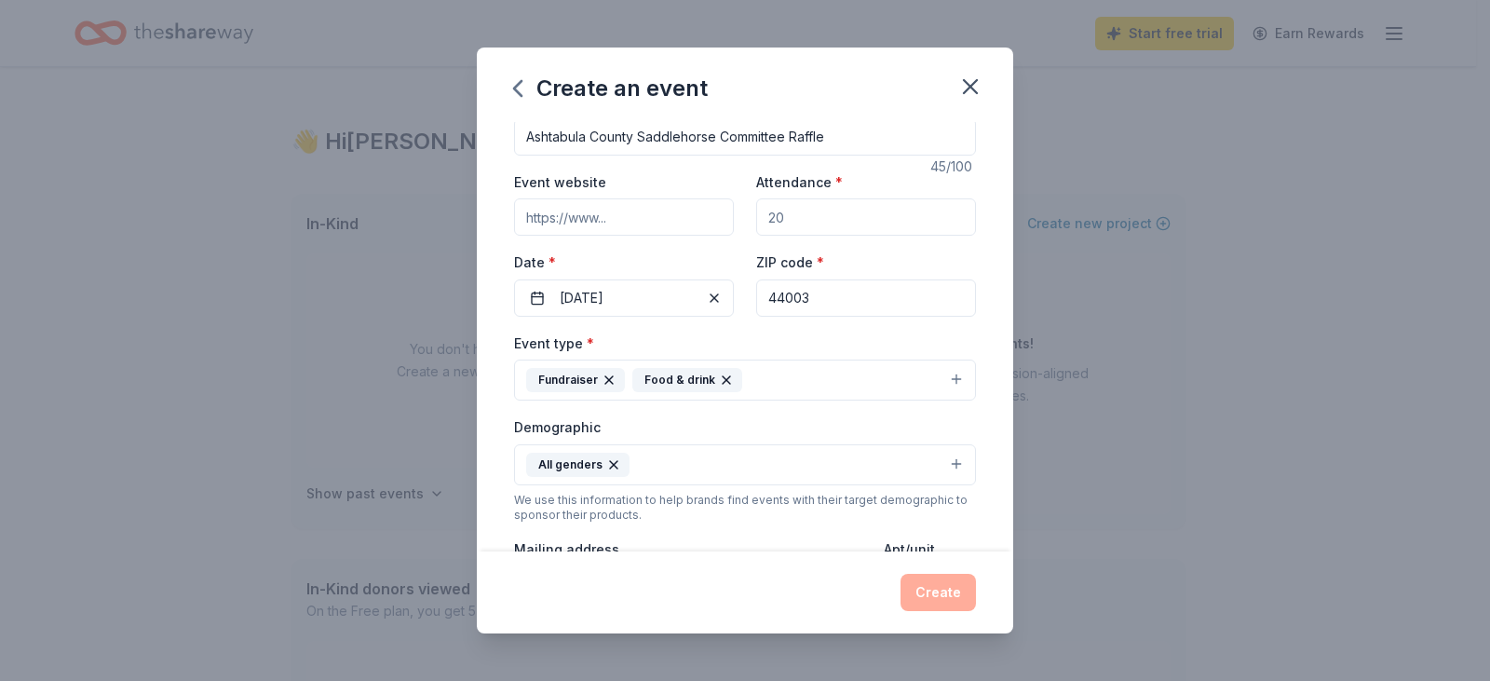
scroll to position [0, 0]
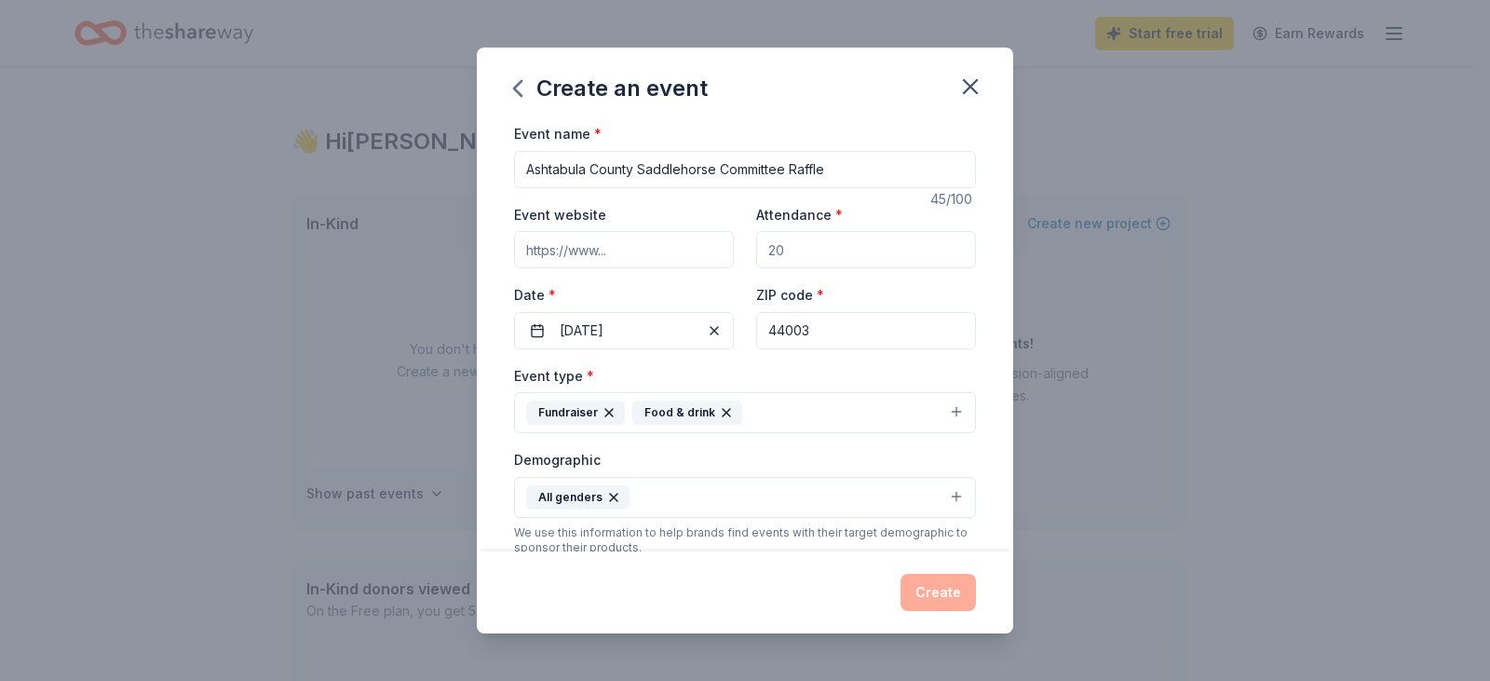
click at [918, 598] on div "Create" at bounding box center [745, 592] width 462 height 37
click at [802, 253] on input "Attendance *" at bounding box center [866, 249] width 220 height 37
type input "350"
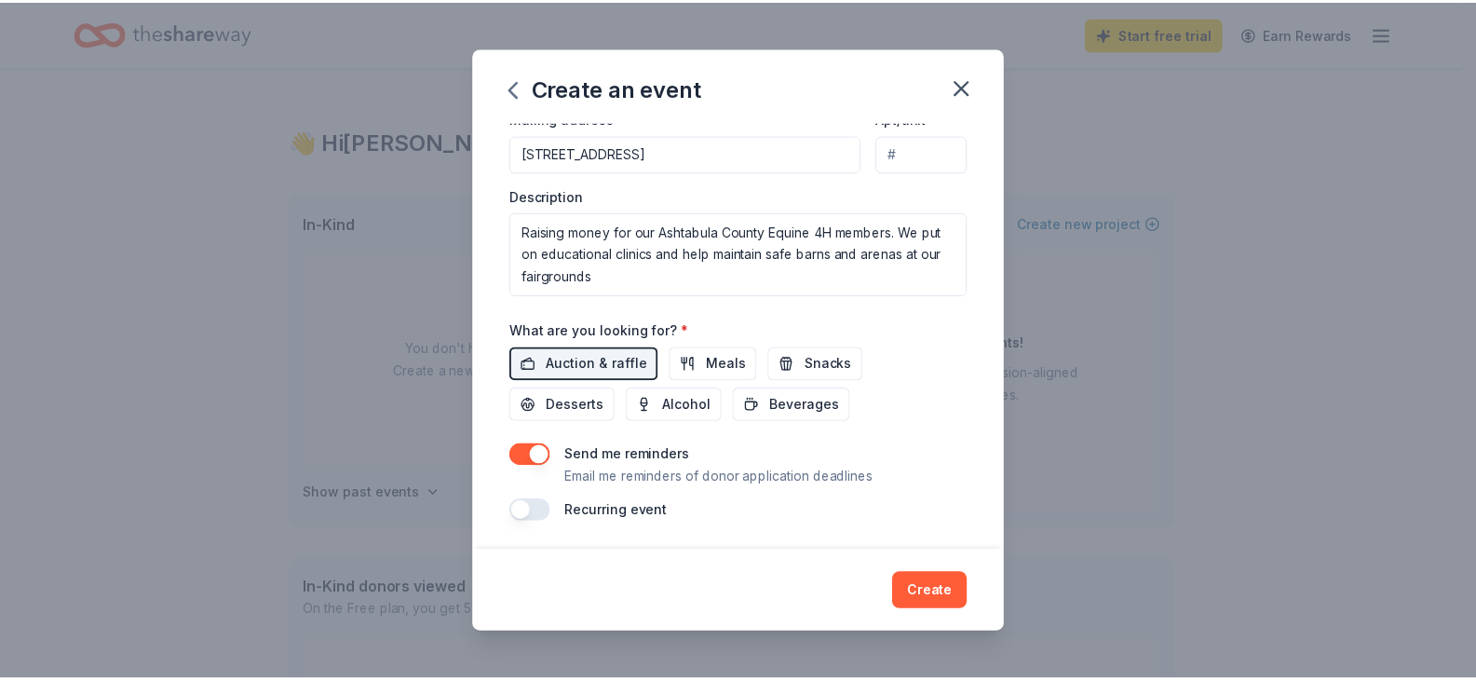
scroll to position [465, 0]
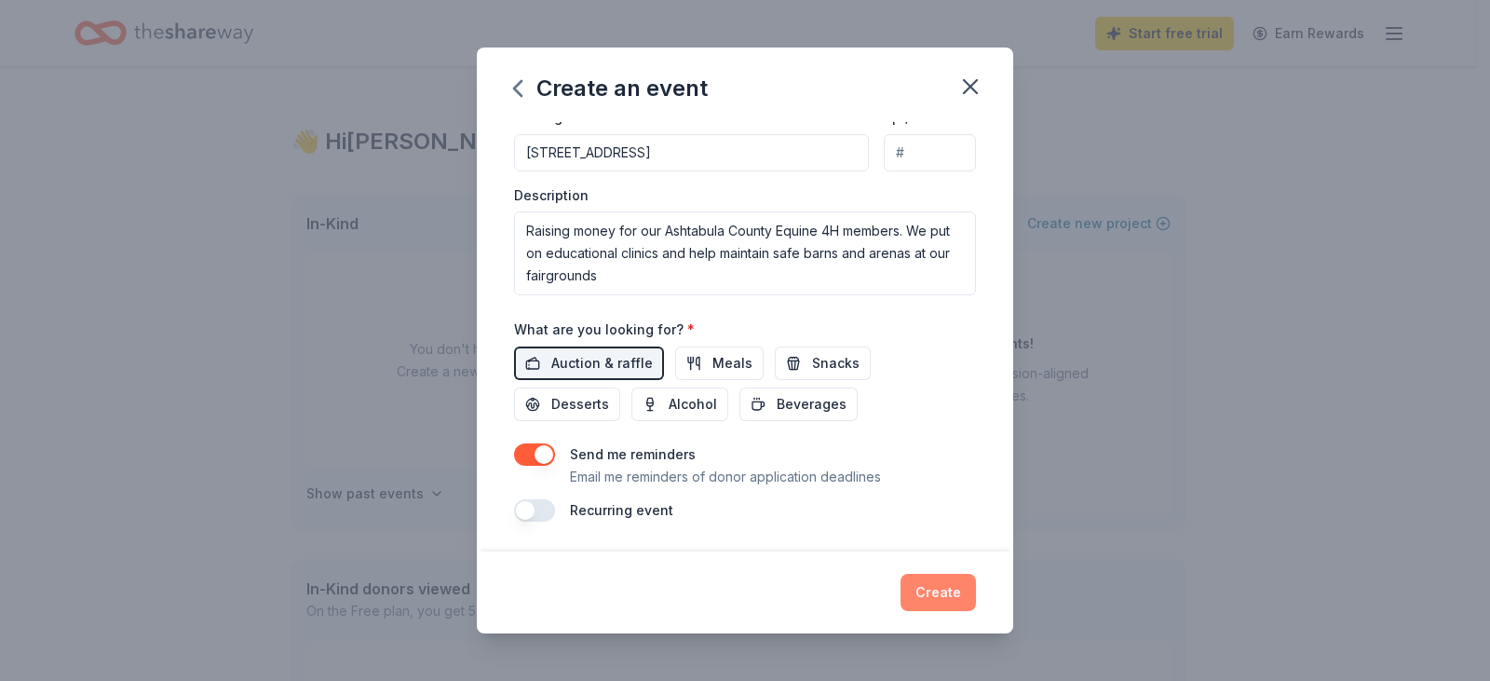
click at [940, 586] on button "Create" at bounding box center [938, 592] width 75 height 37
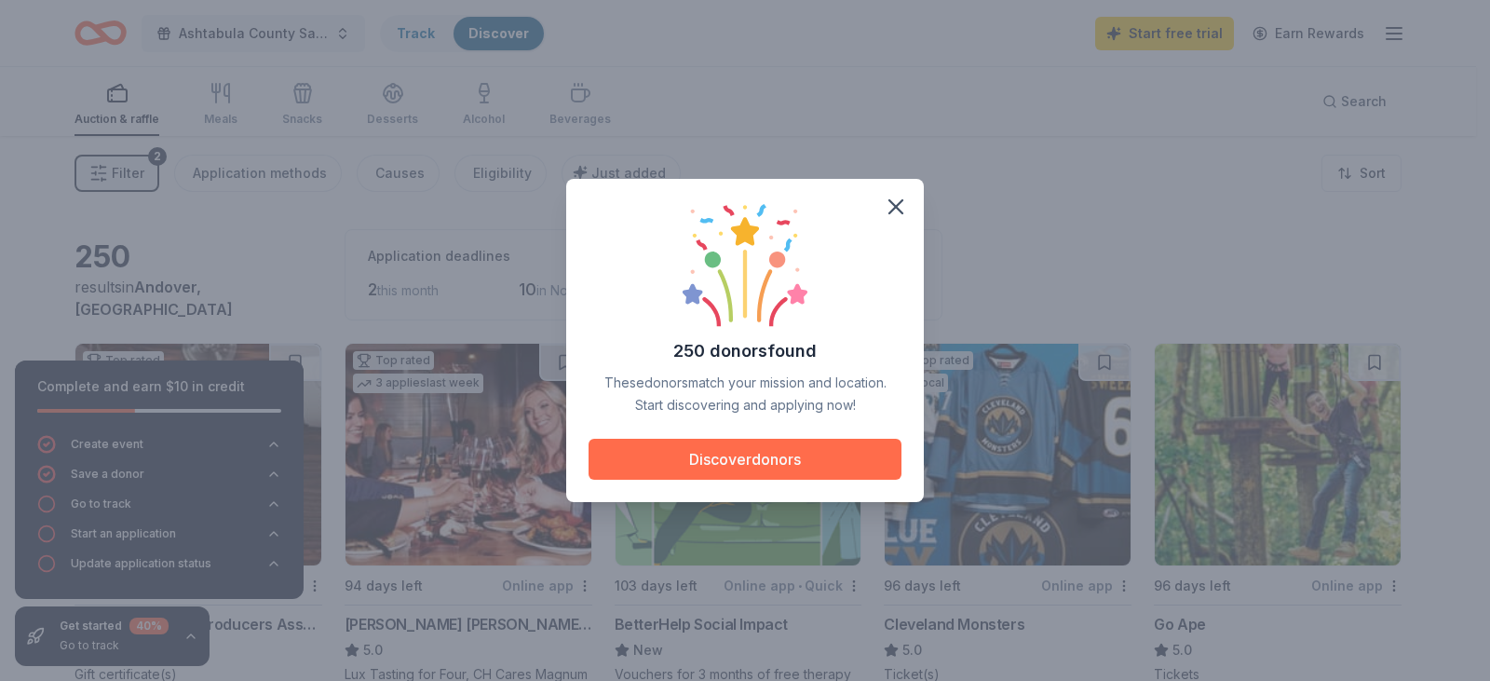
click at [808, 458] on button "Discover donors" at bounding box center [745, 459] width 313 height 41
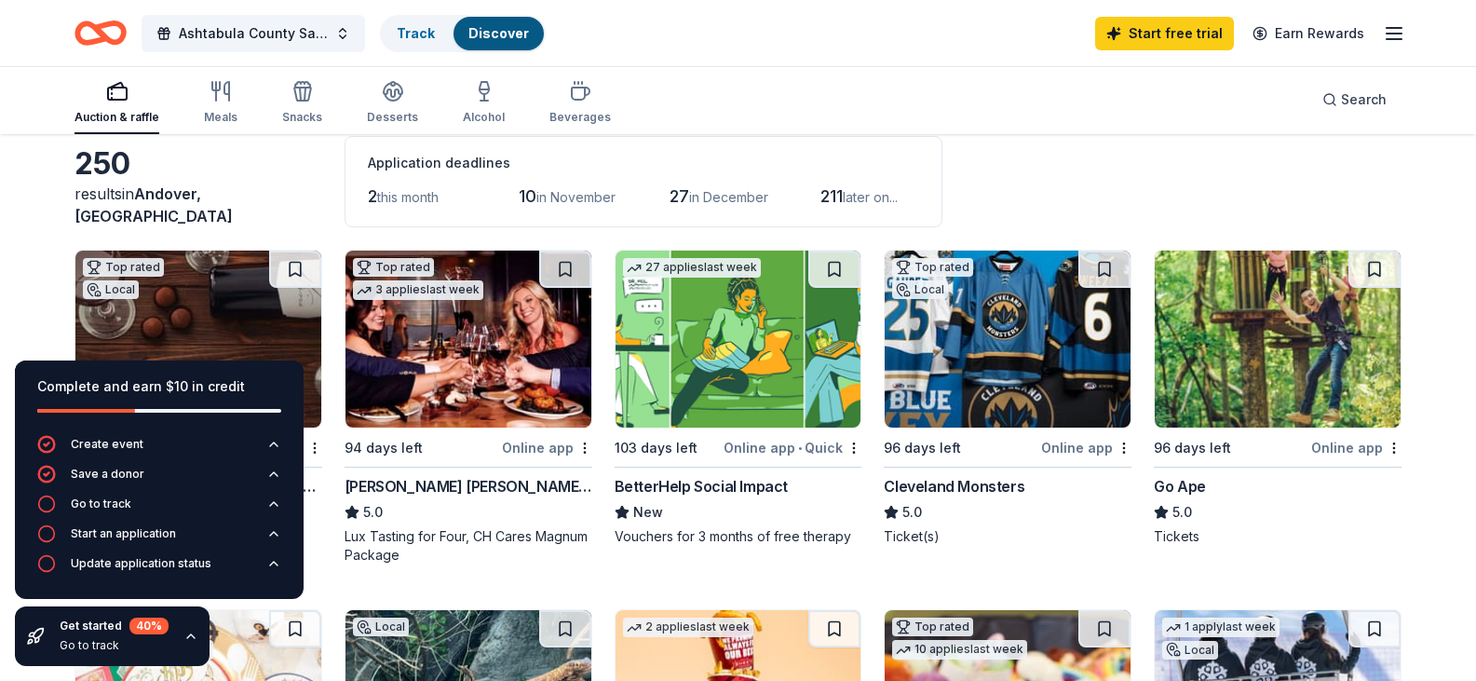
scroll to position [186, 0]
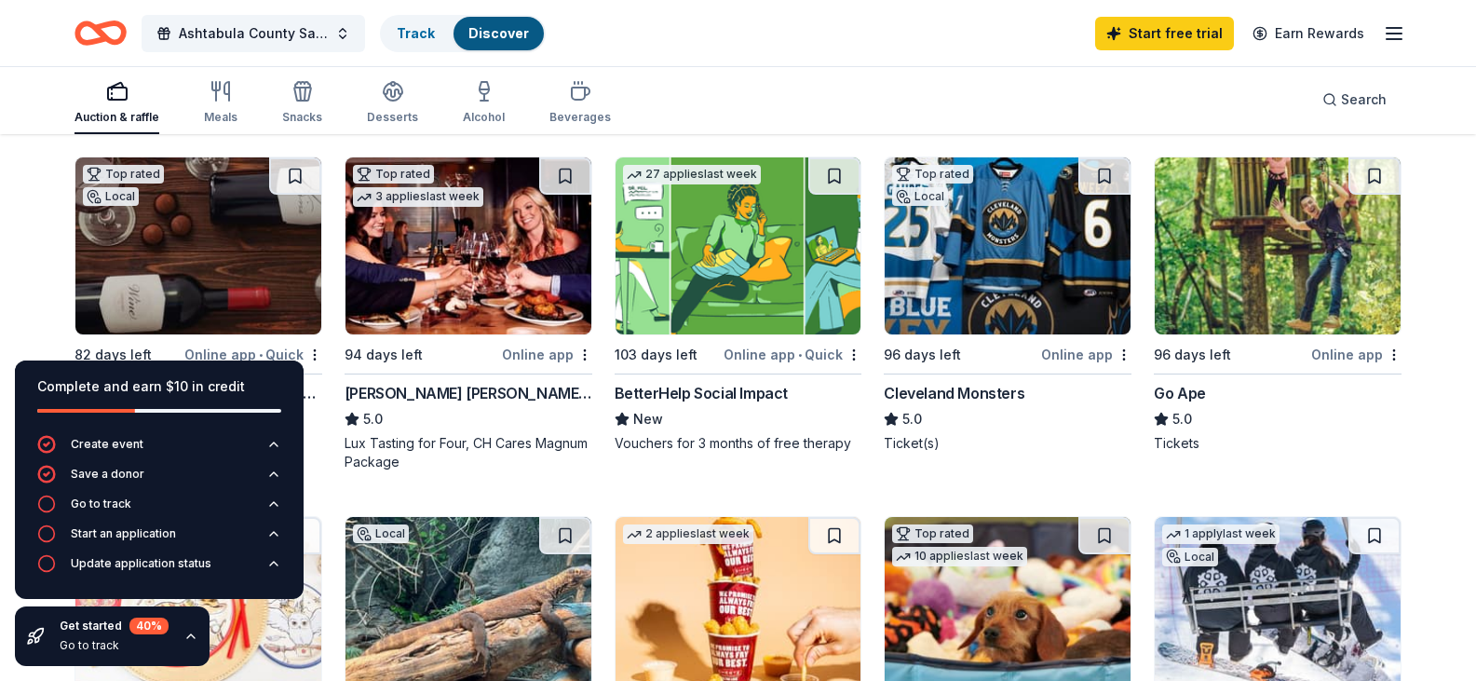
click at [292, 383] on div "Complete and earn $10 in credit" at bounding box center [159, 397] width 289 height 75
click at [268, 385] on div "Complete and earn $10 in credit" at bounding box center [159, 386] width 244 height 22
click at [734, 99] on div "Auction & raffle Meals Snacks Desserts Alcohol Beverages Search" at bounding box center [738, 99] width 1327 height 69
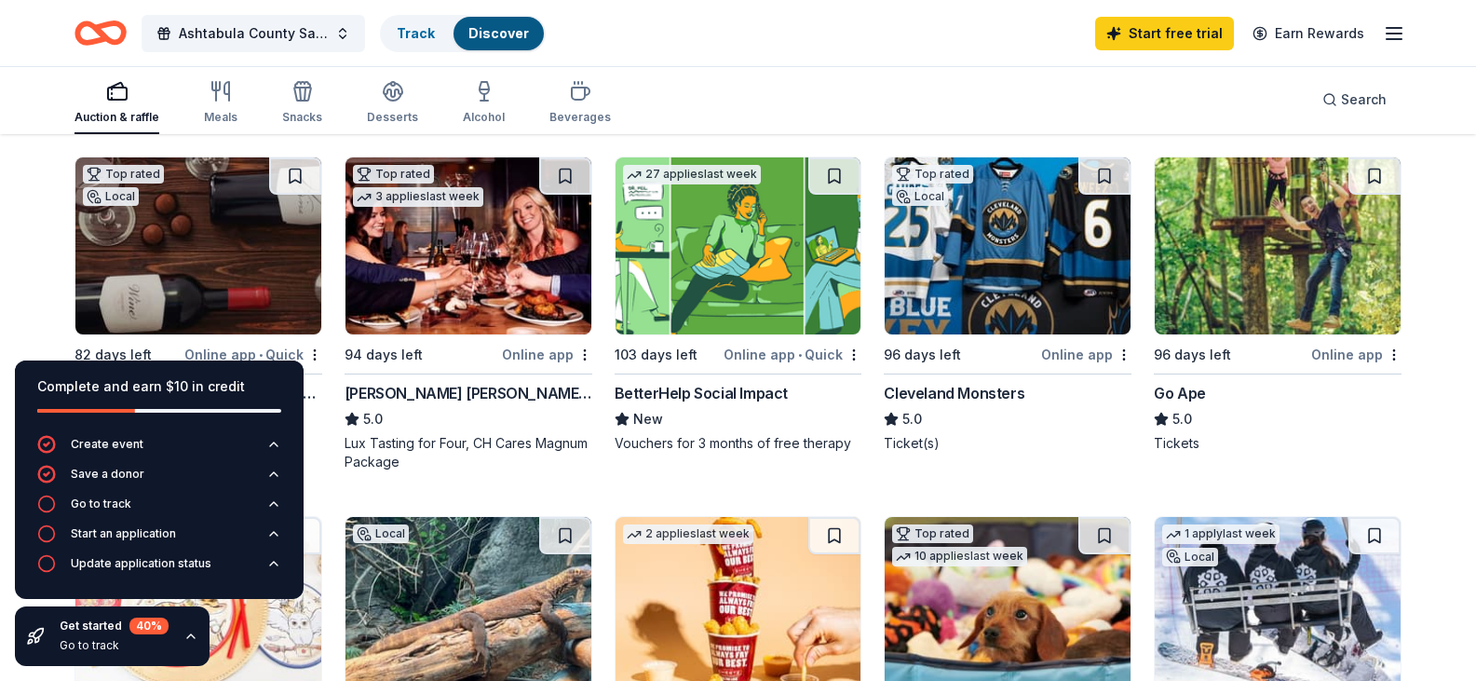
click at [1314, 318] on img at bounding box center [1278, 245] width 246 height 177
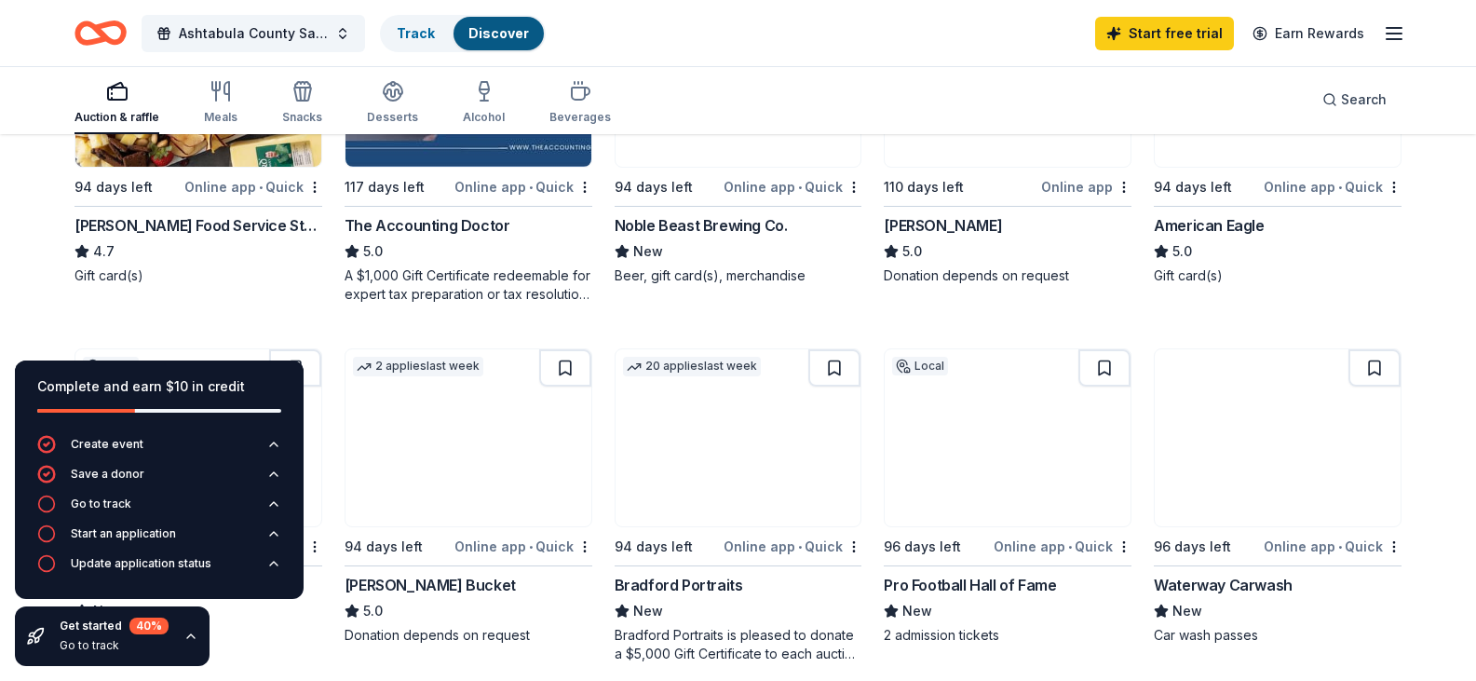
scroll to position [1118, 0]
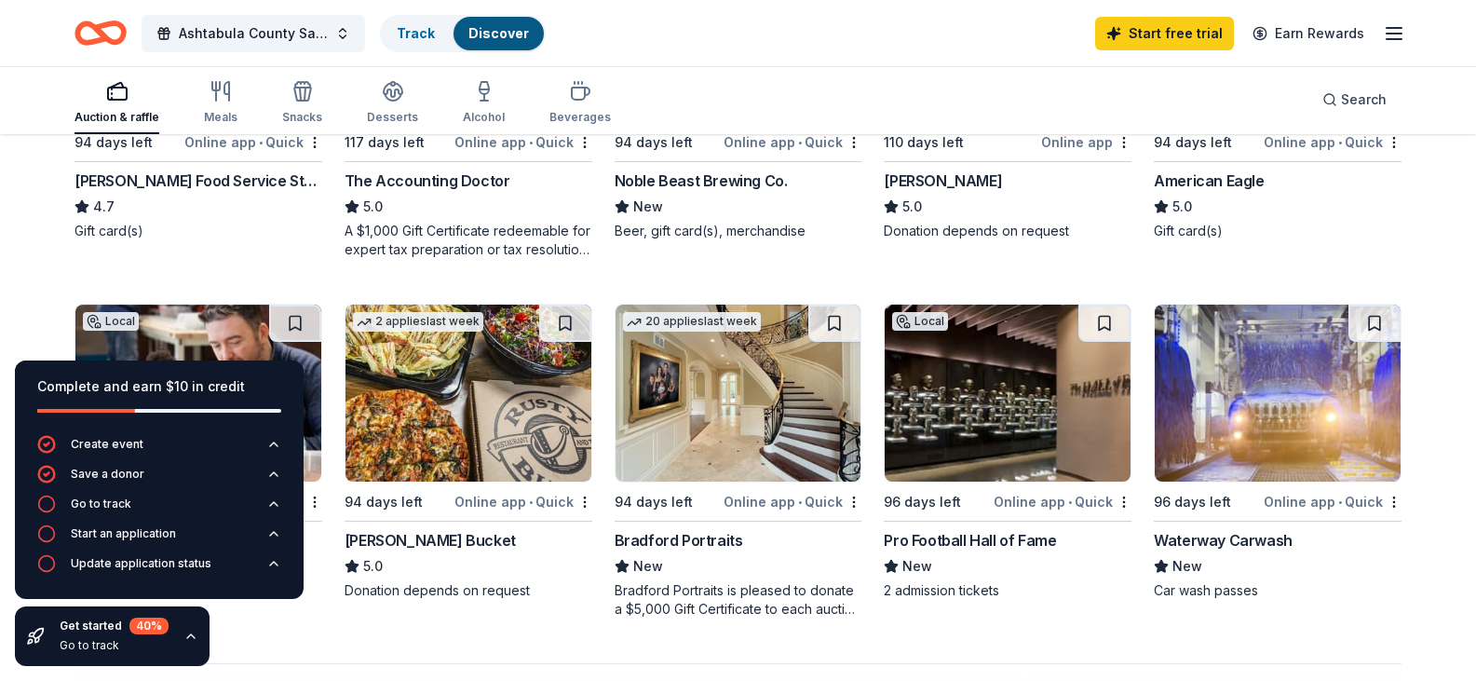
click at [254, 122] on img at bounding box center [198, 33] width 246 height 177
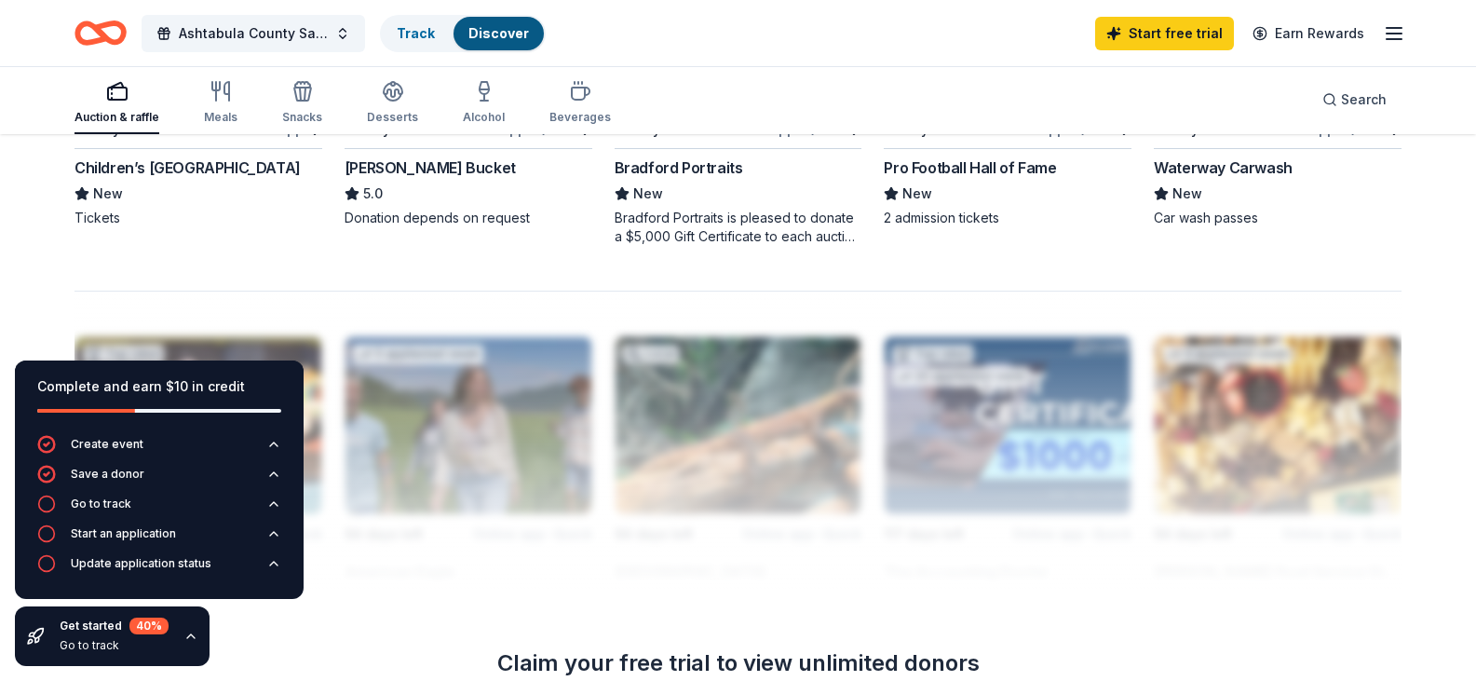
scroll to position [1584, 0]
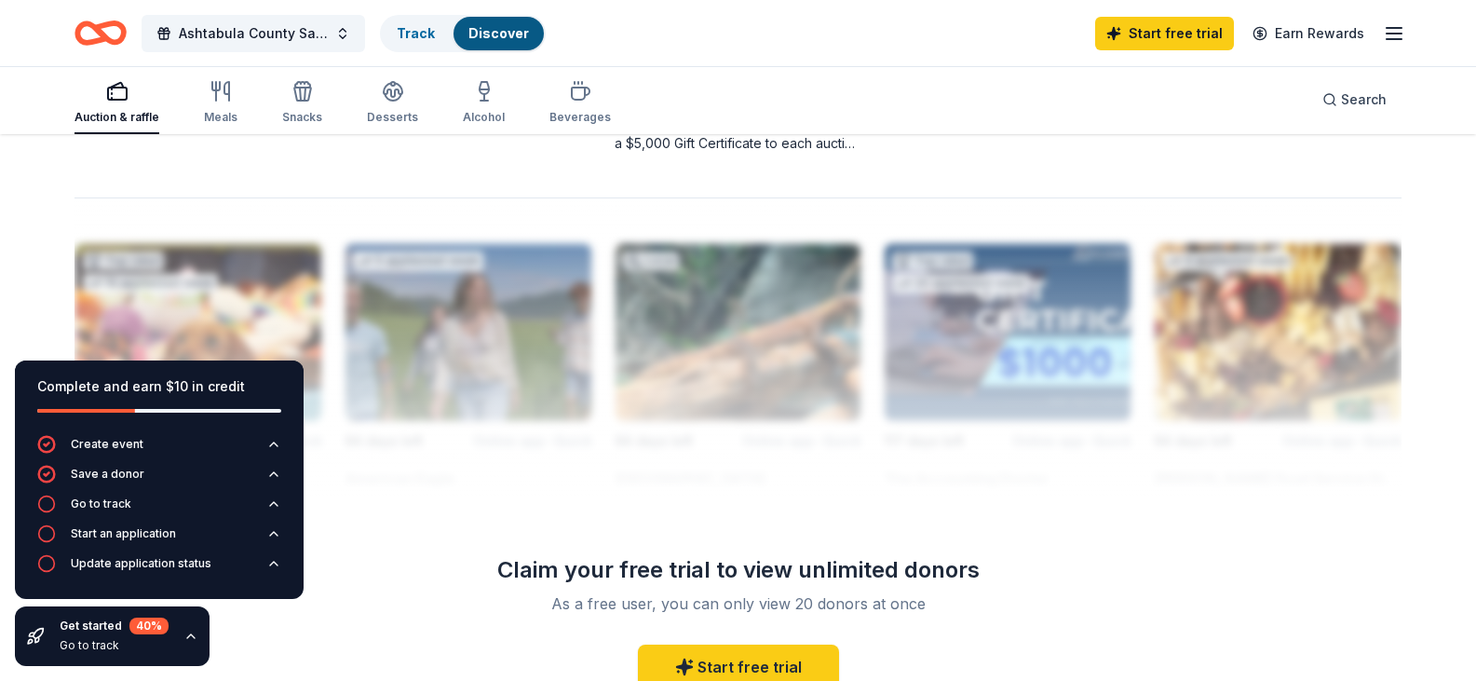
click at [254, 48] on div "Online app" at bounding box center [277, 35] width 90 height 23
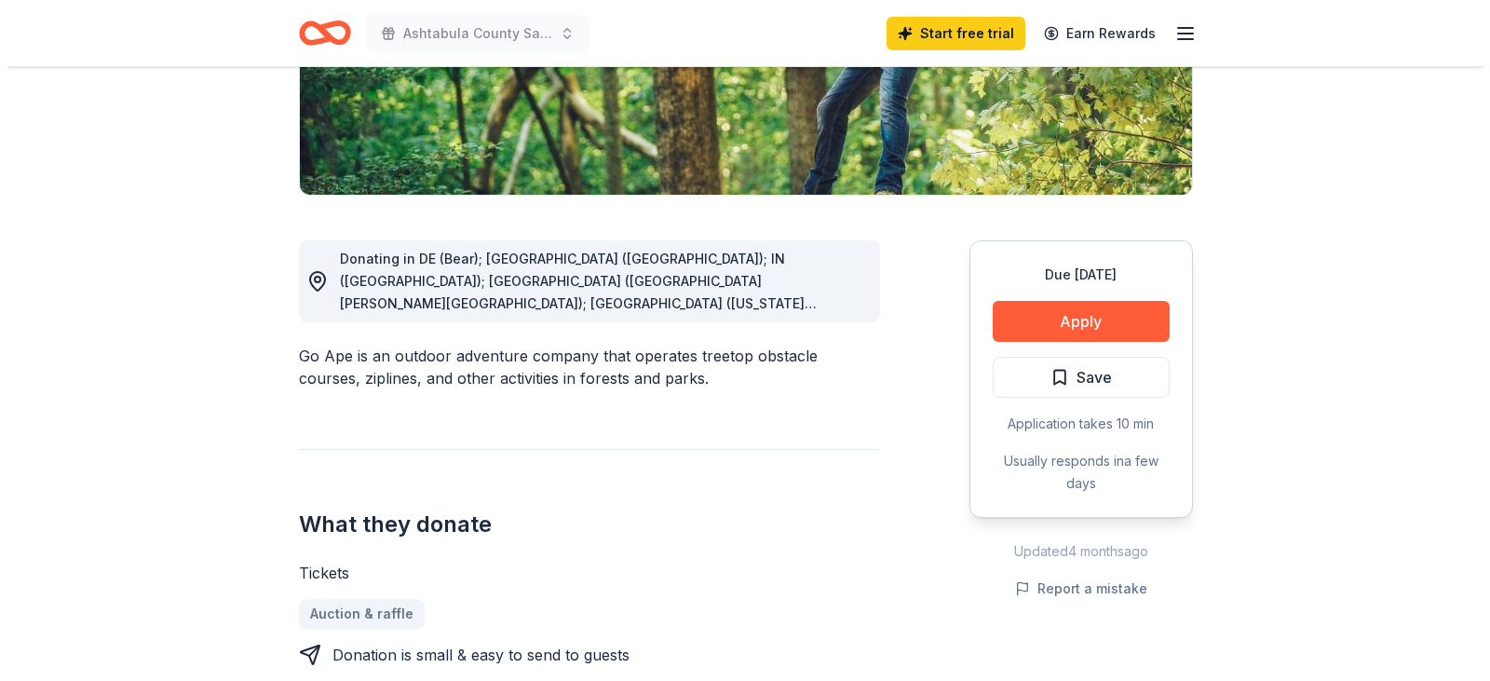
scroll to position [373, 0]
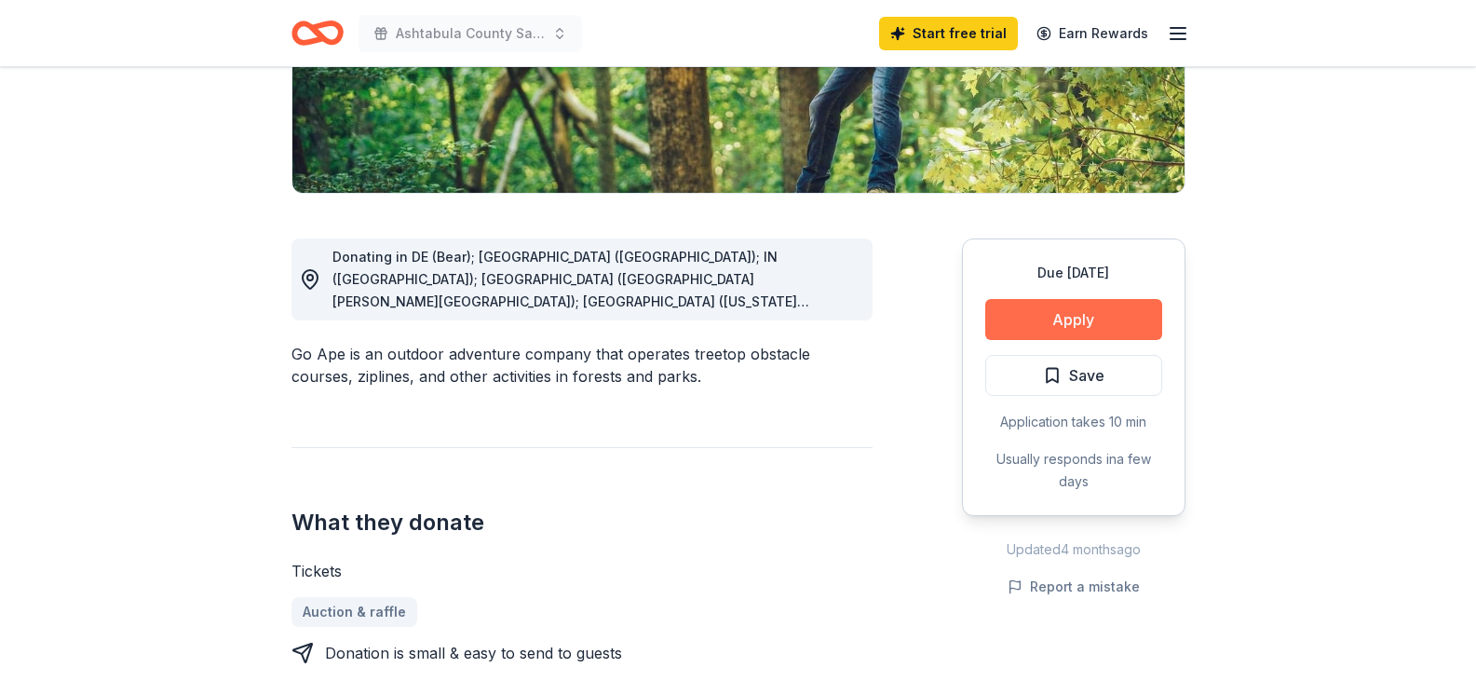
click at [1025, 311] on button "Apply" at bounding box center [1074, 319] width 177 height 41
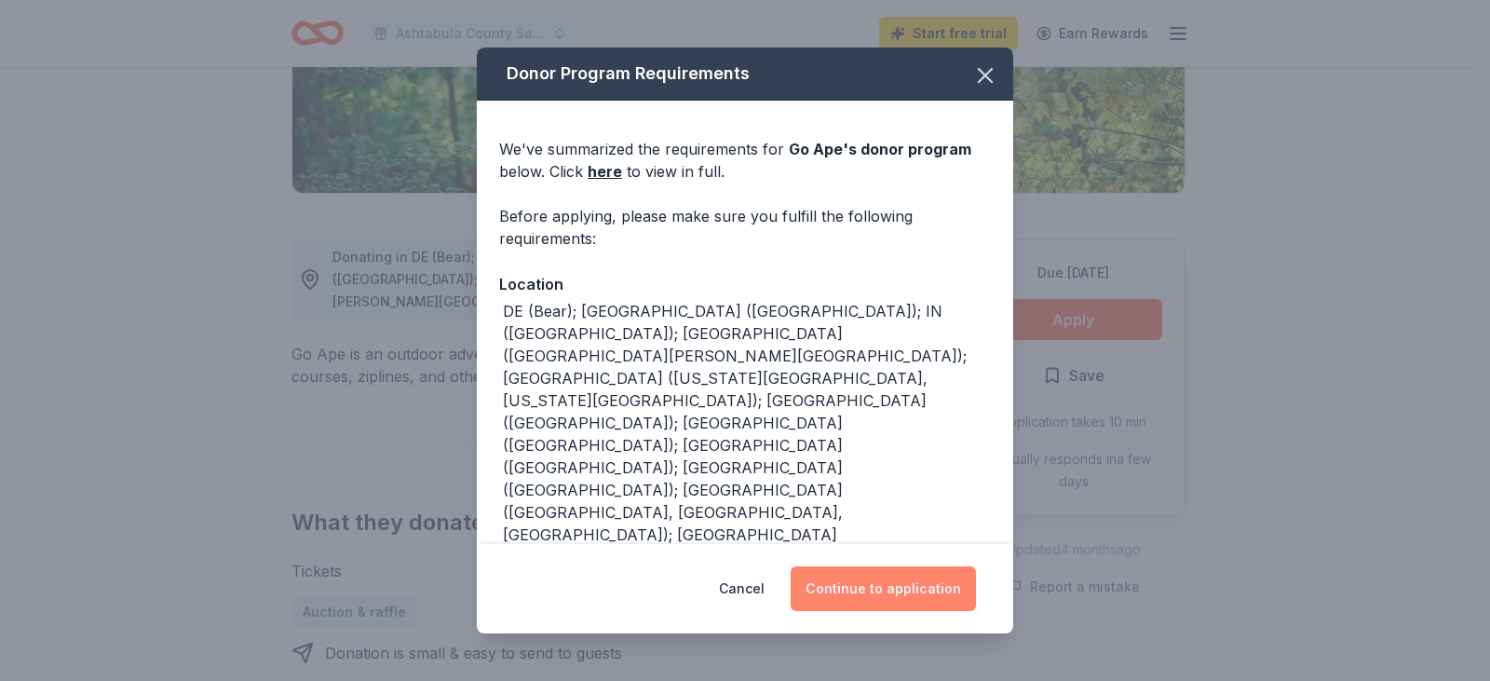
click at [891, 598] on button "Continue to application" at bounding box center [883, 588] width 185 height 45
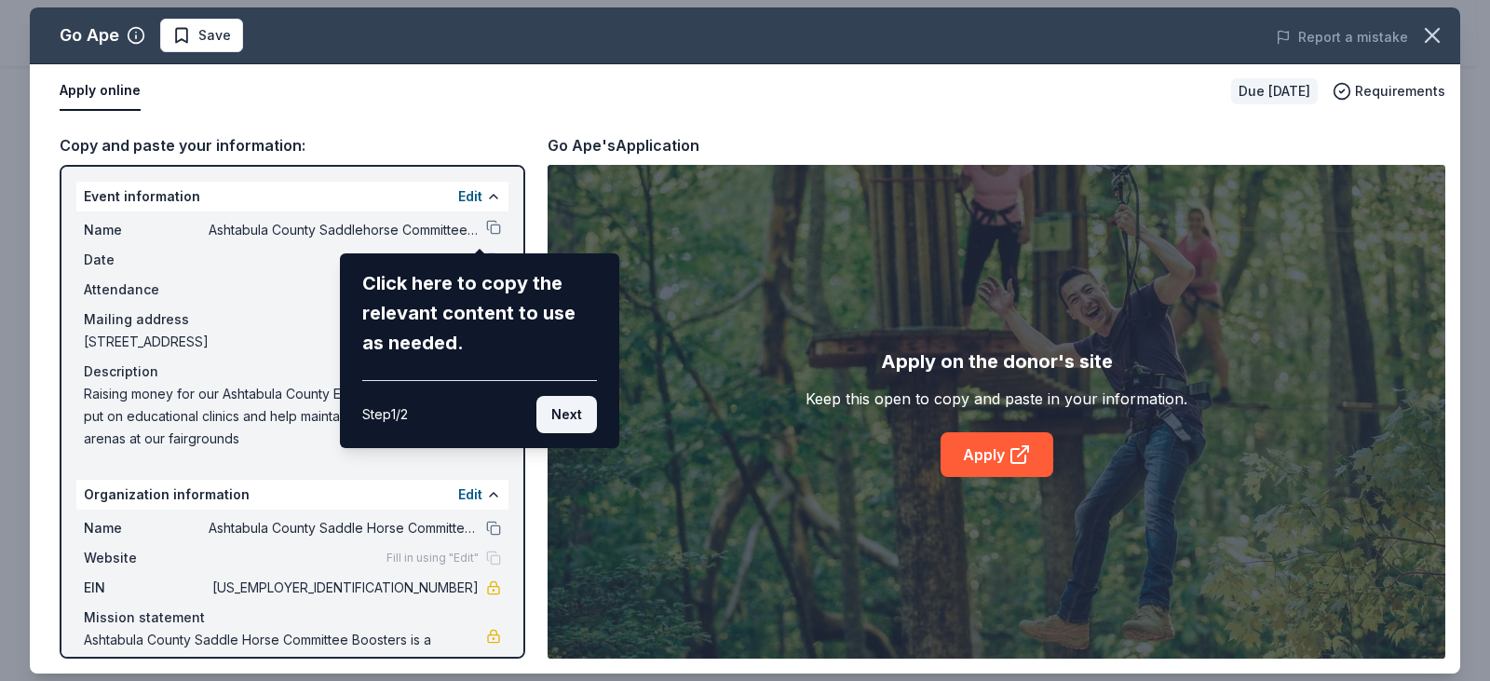
click at [589, 413] on button "Next" at bounding box center [567, 414] width 61 height 37
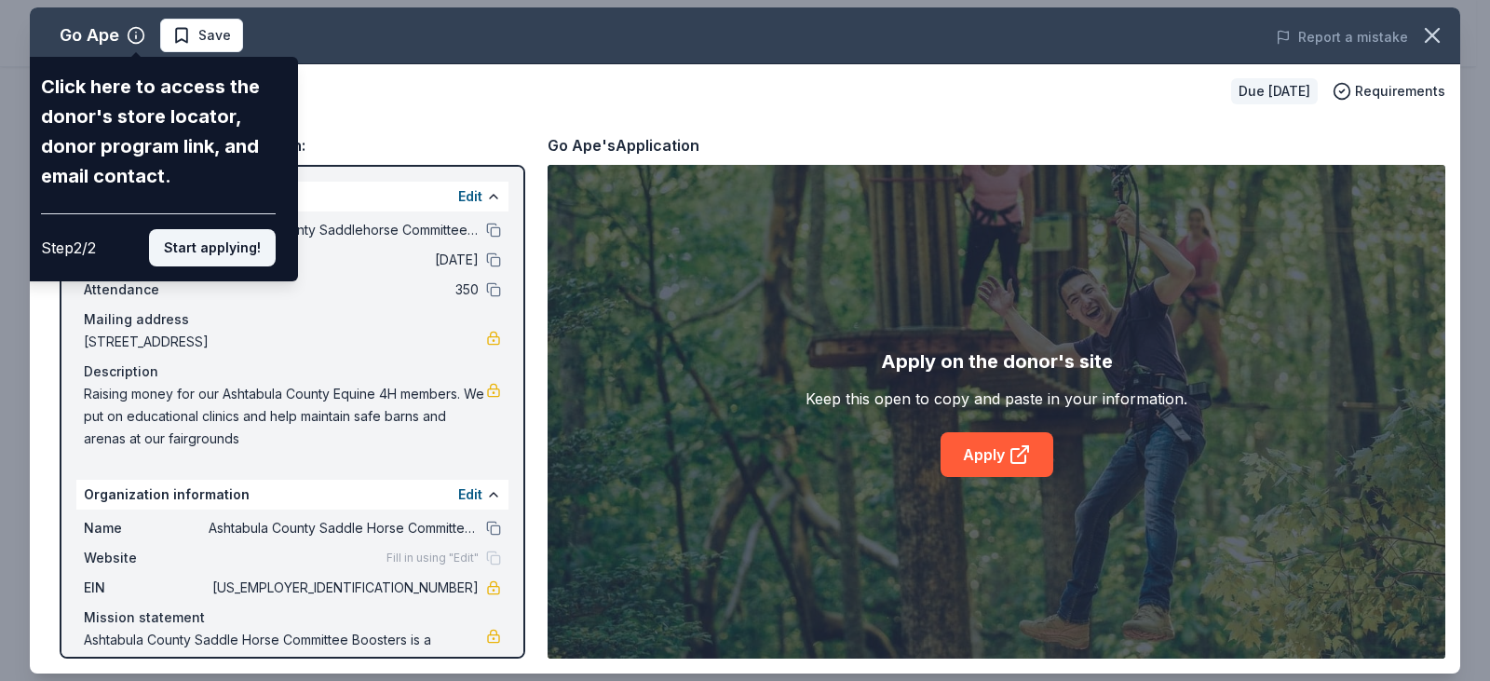
click at [261, 255] on button "Start applying!" at bounding box center [212, 247] width 127 height 37
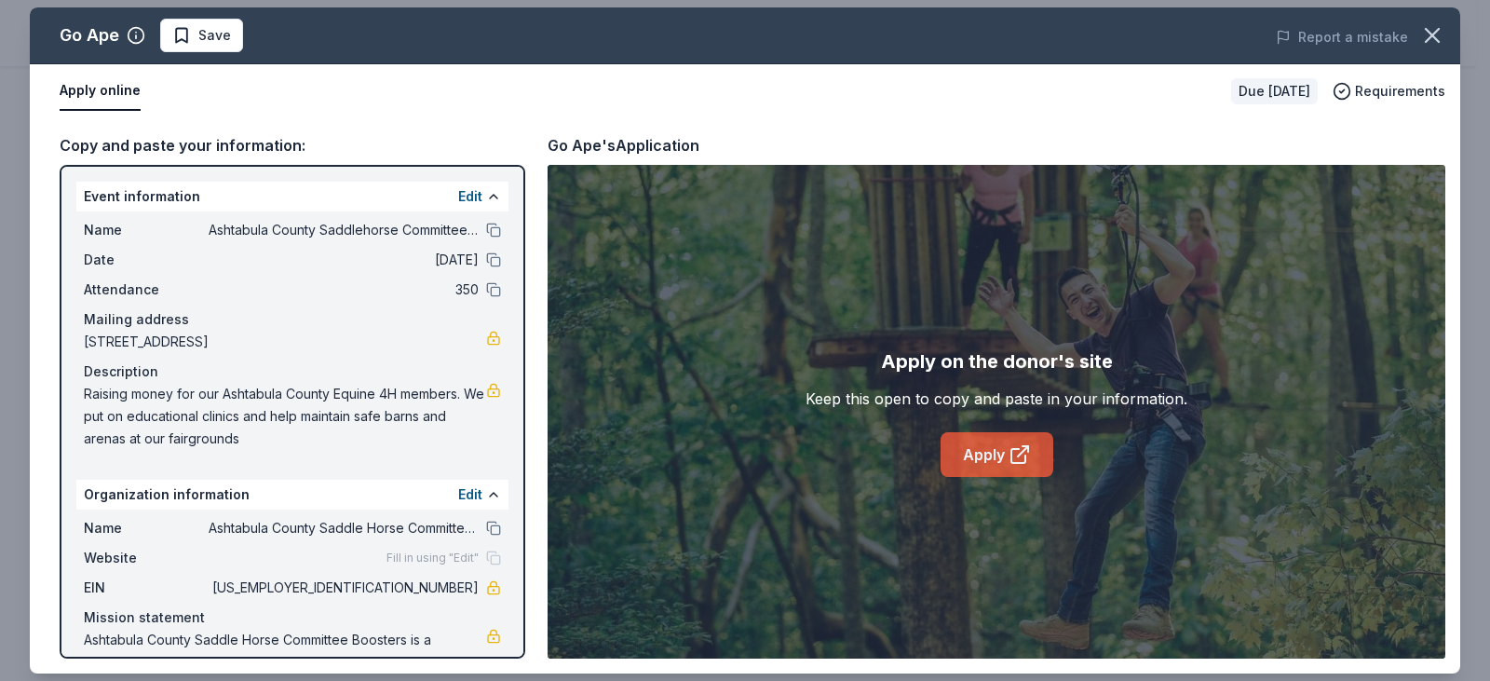
click at [963, 468] on link "Apply" at bounding box center [997, 454] width 113 height 45
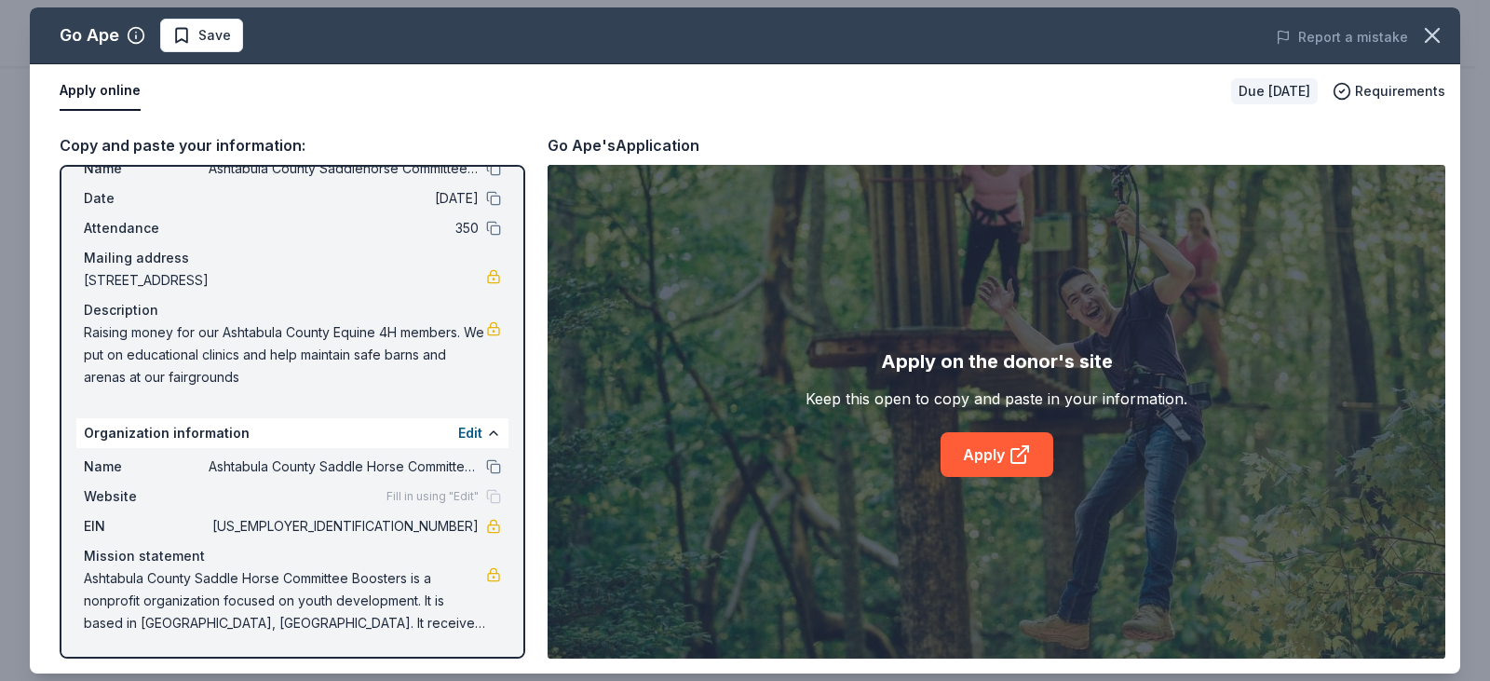
scroll to position [0, 0]
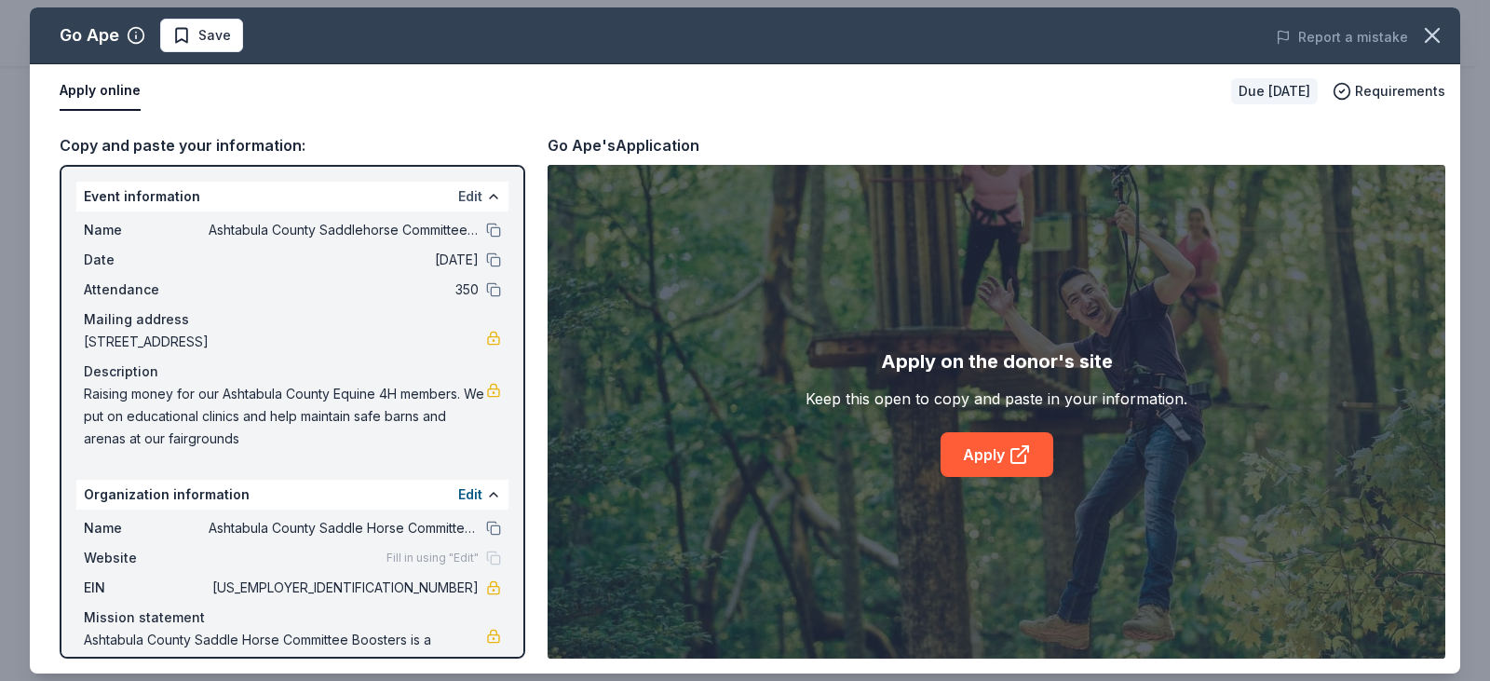
click at [458, 195] on button "Edit" at bounding box center [470, 196] width 24 height 22
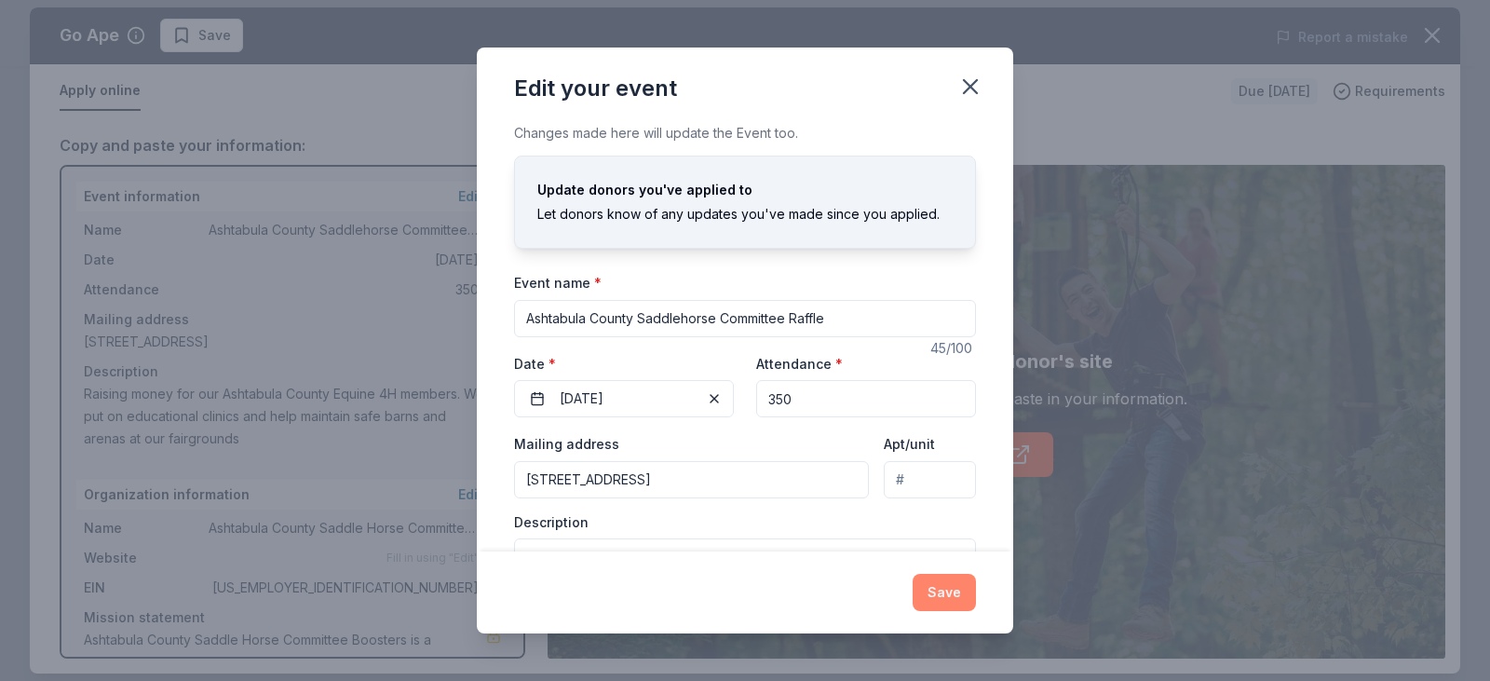
click at [926, 592] on button "Save" at bounding box center [944, 592] width 63 height 37
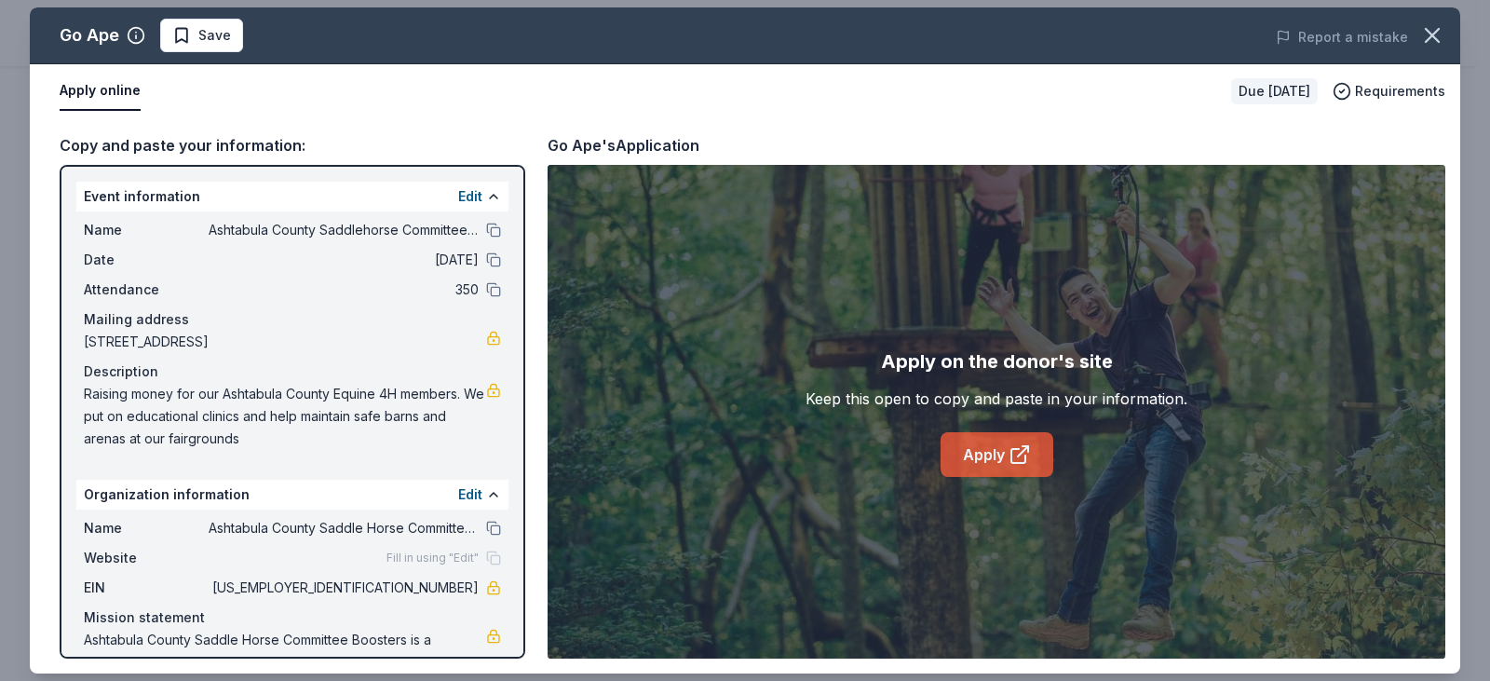
click at [986, 458] on link "Apply" at bounding box center [997, 454] width 113 height 45
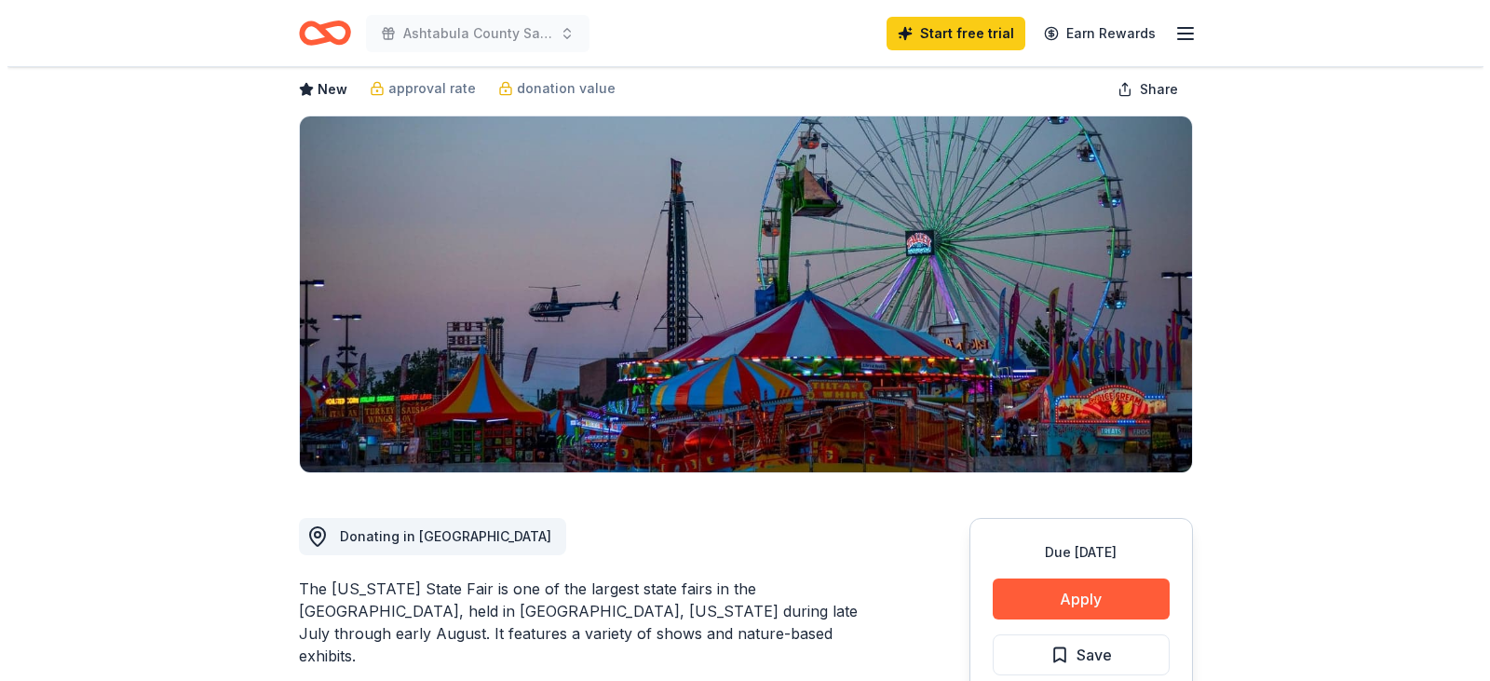
scroll to position [279, 0]
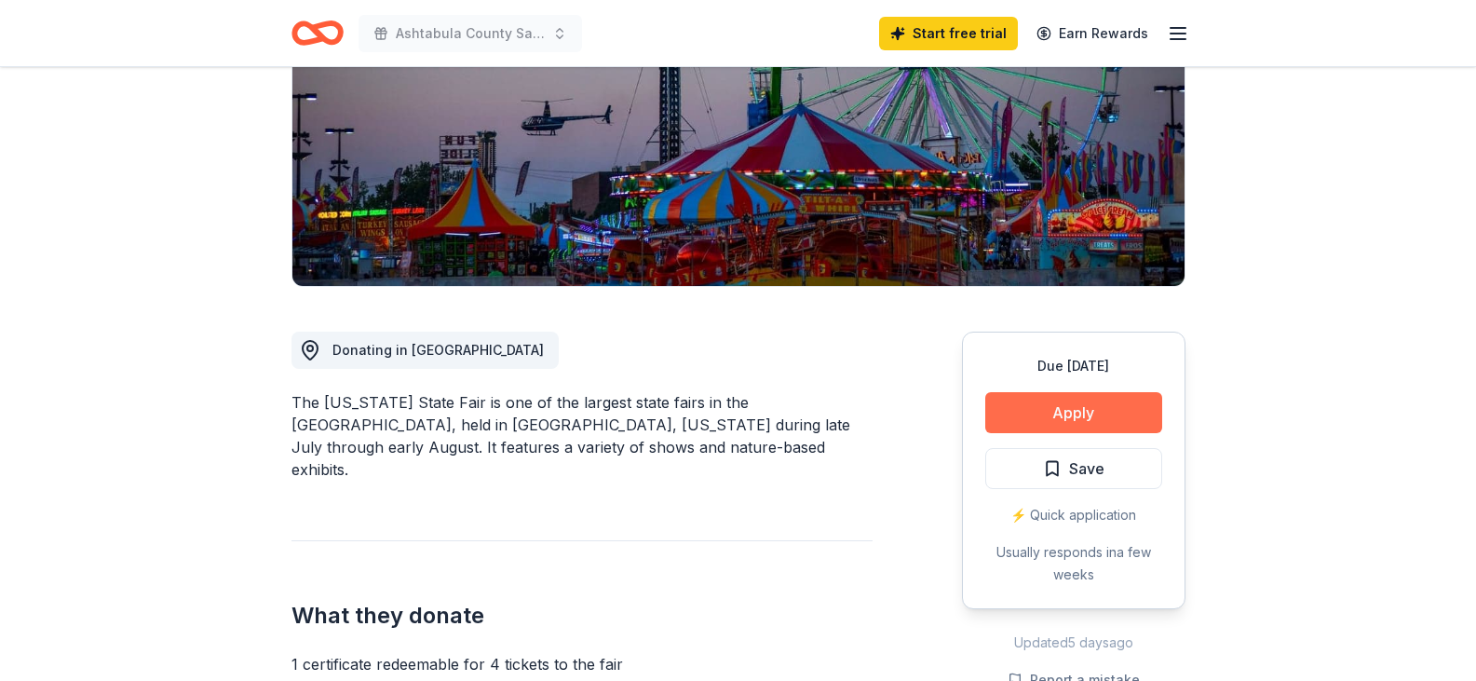
click at [1032, 417] on button "Apply" at bounding box center [1074, 412] width 177 height 41
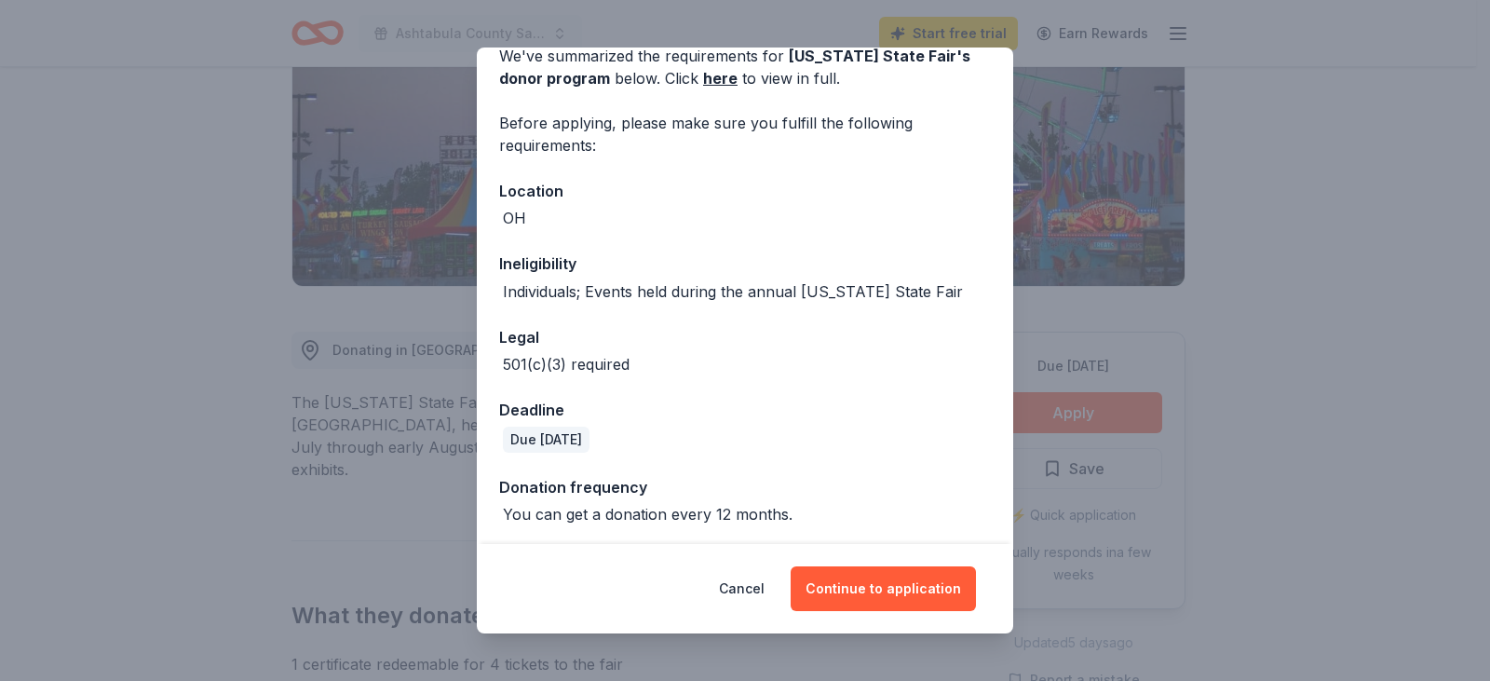
scroll to position [97, 0]
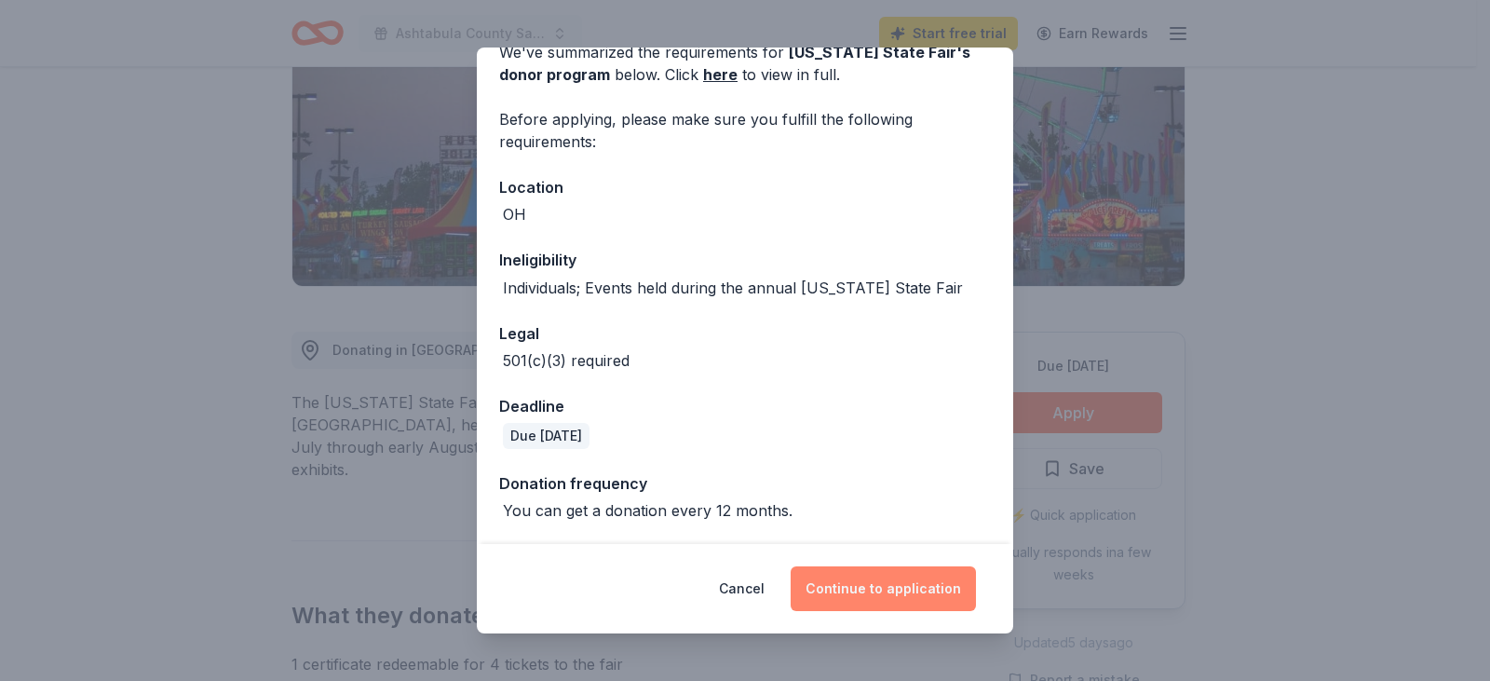
click at [877, 591] on button "Continue to application" at bounding box center [883, 588] width 185 height 45
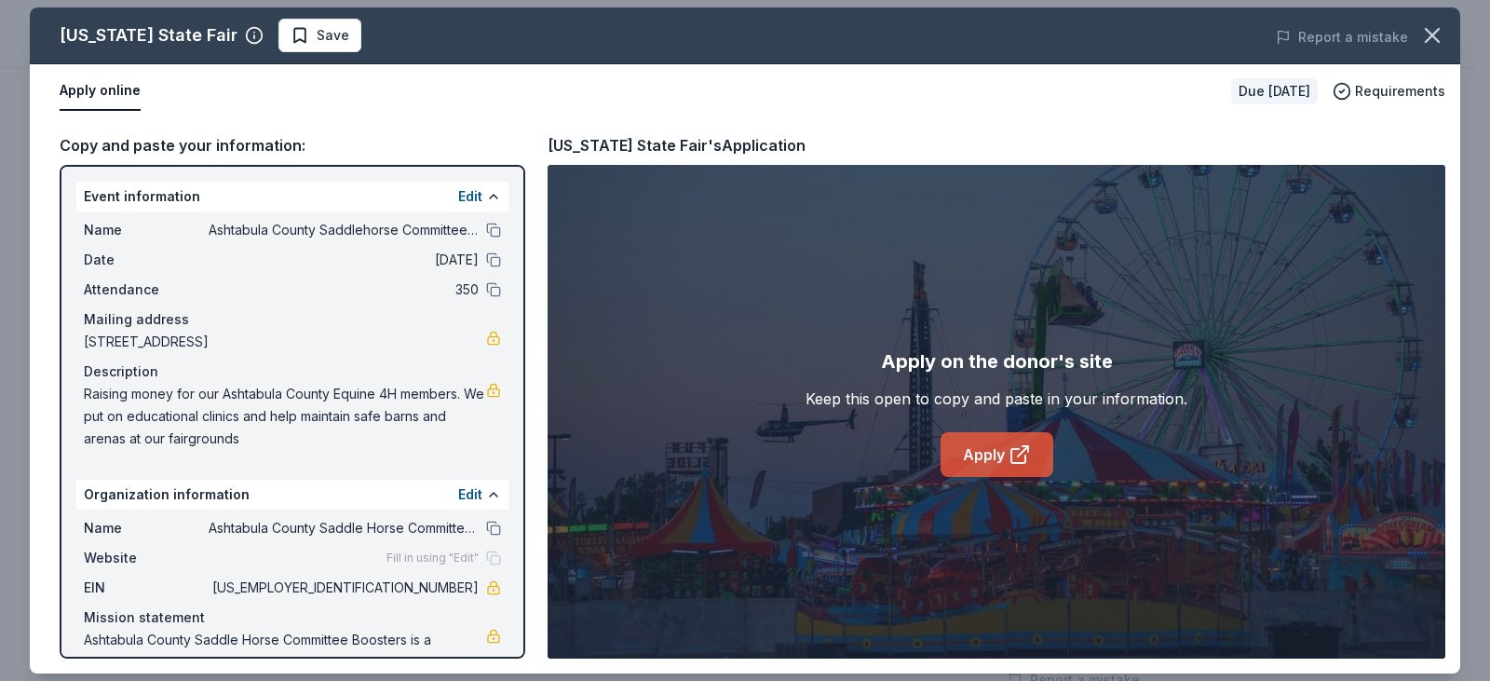
click at [1048, 466] on link "Apply" at bounding box center [997, 454] width 113 height 45
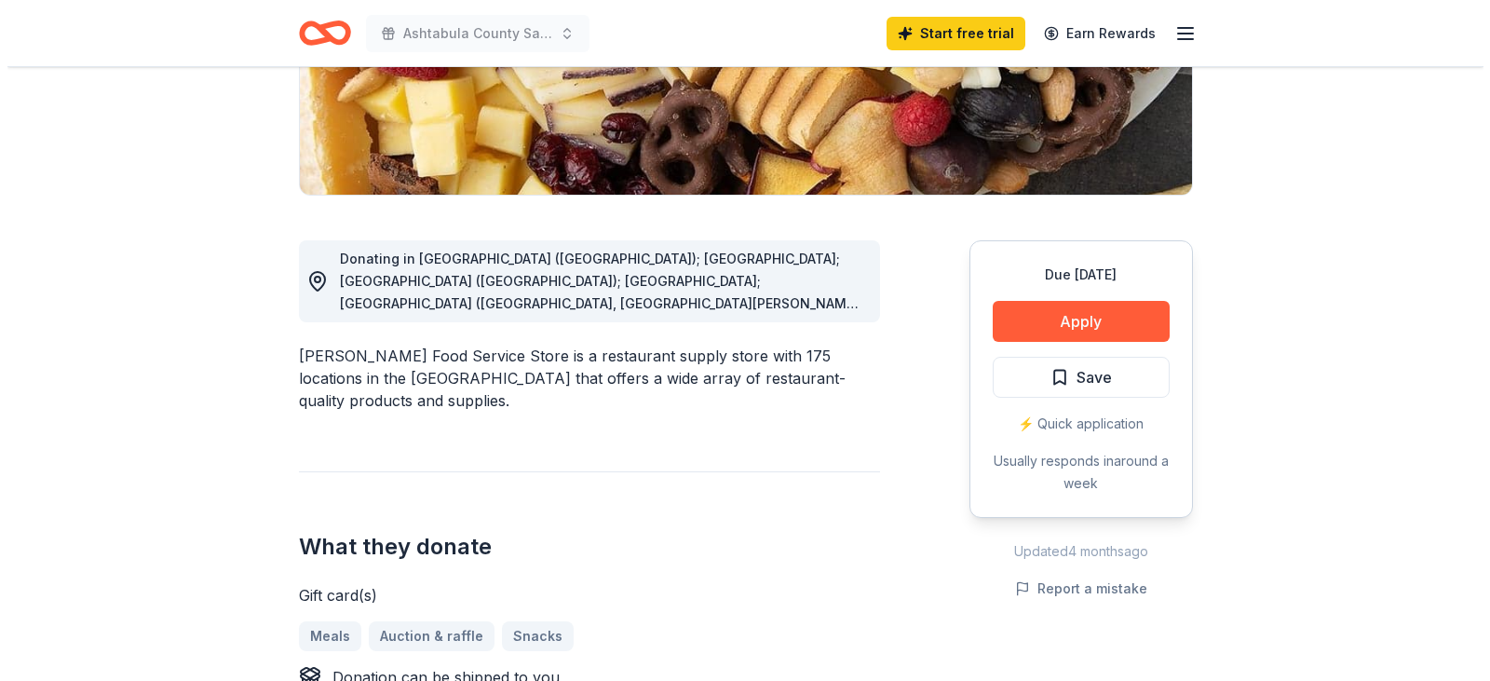
scroll to position [373, 0]
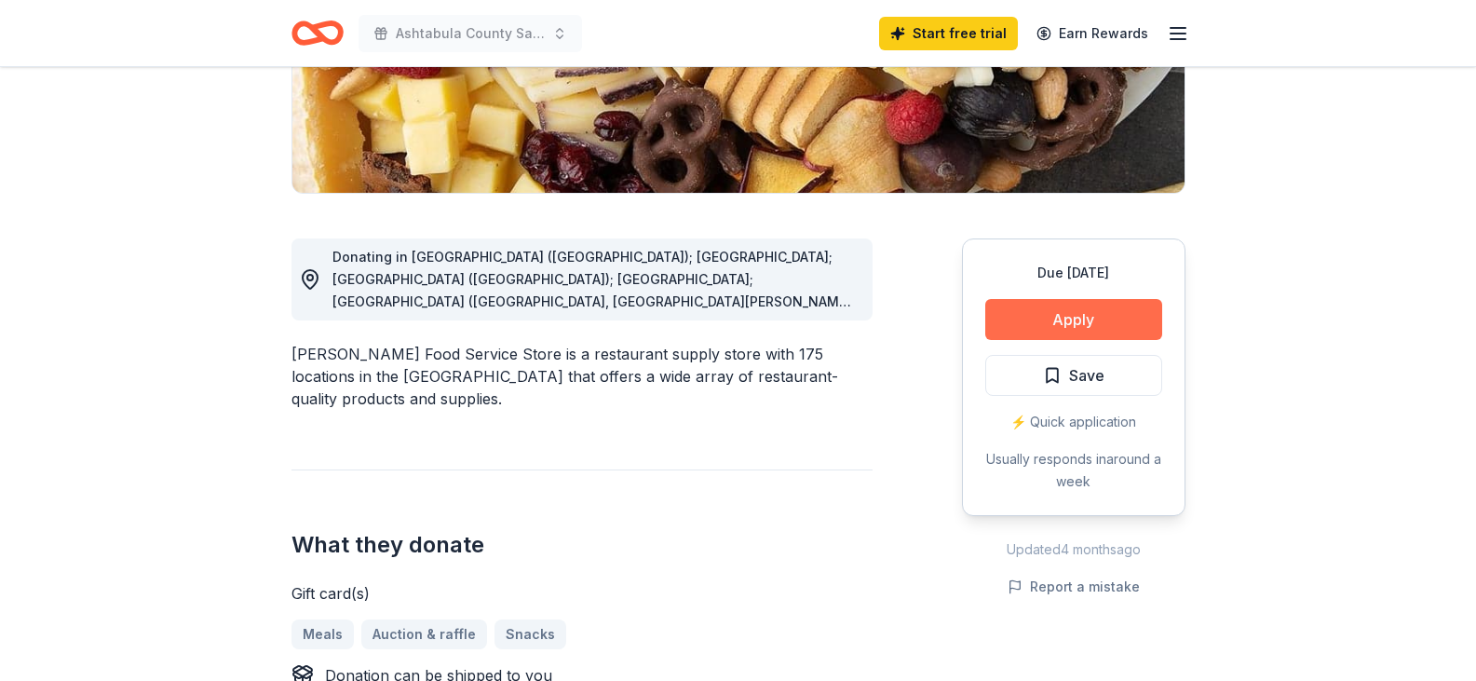
click at [1015, 326] on button "Apply" at bounding box center [1074, 319] width 177 height 41
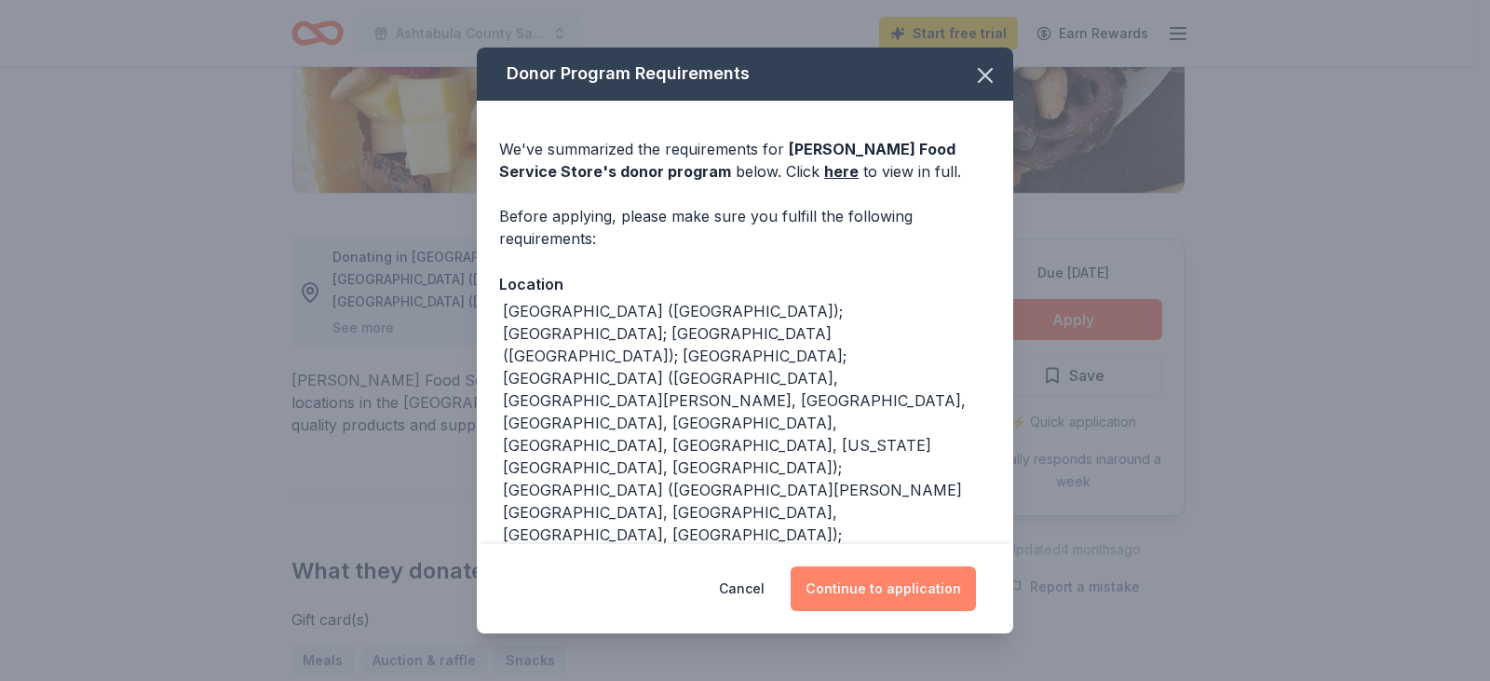
click at [865, 593] on button "Continue to application" at bounding box center [883, 588] width 185 height 45
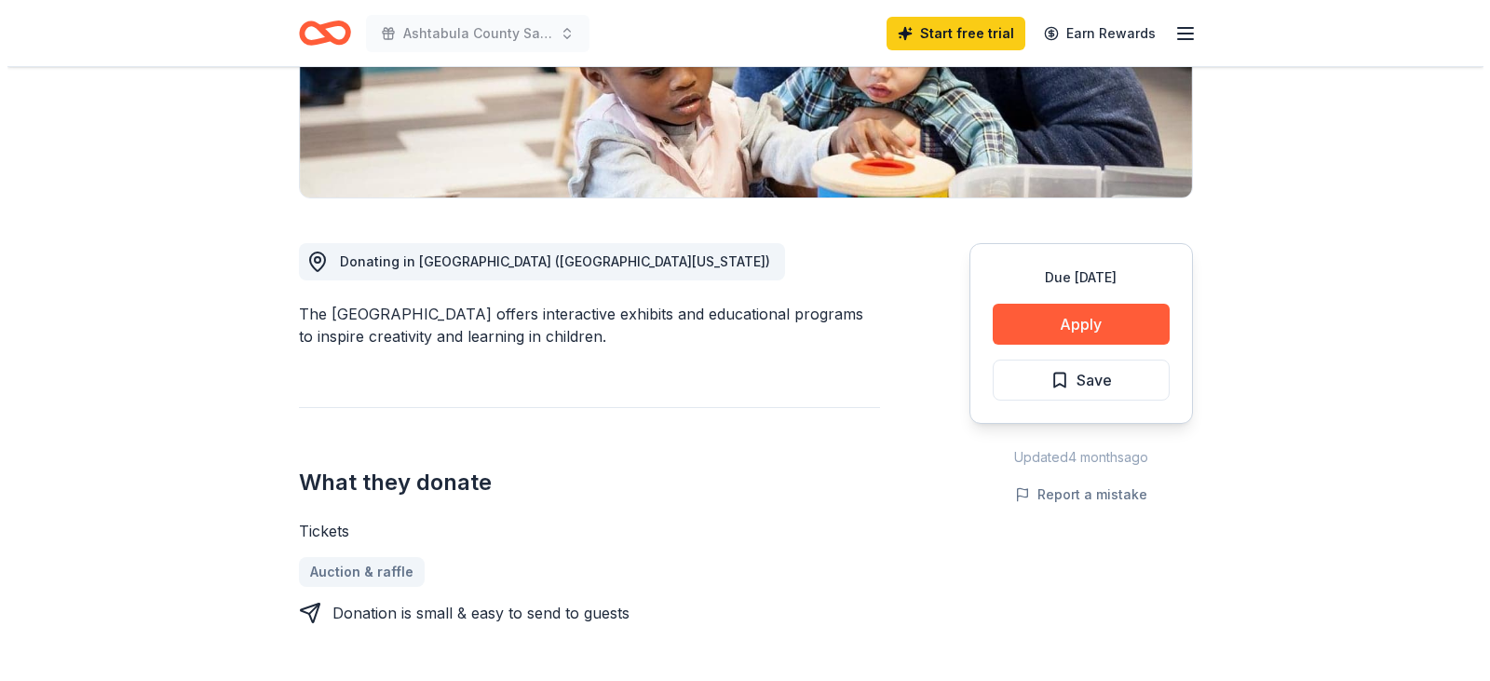
scroll to position [373, 0]
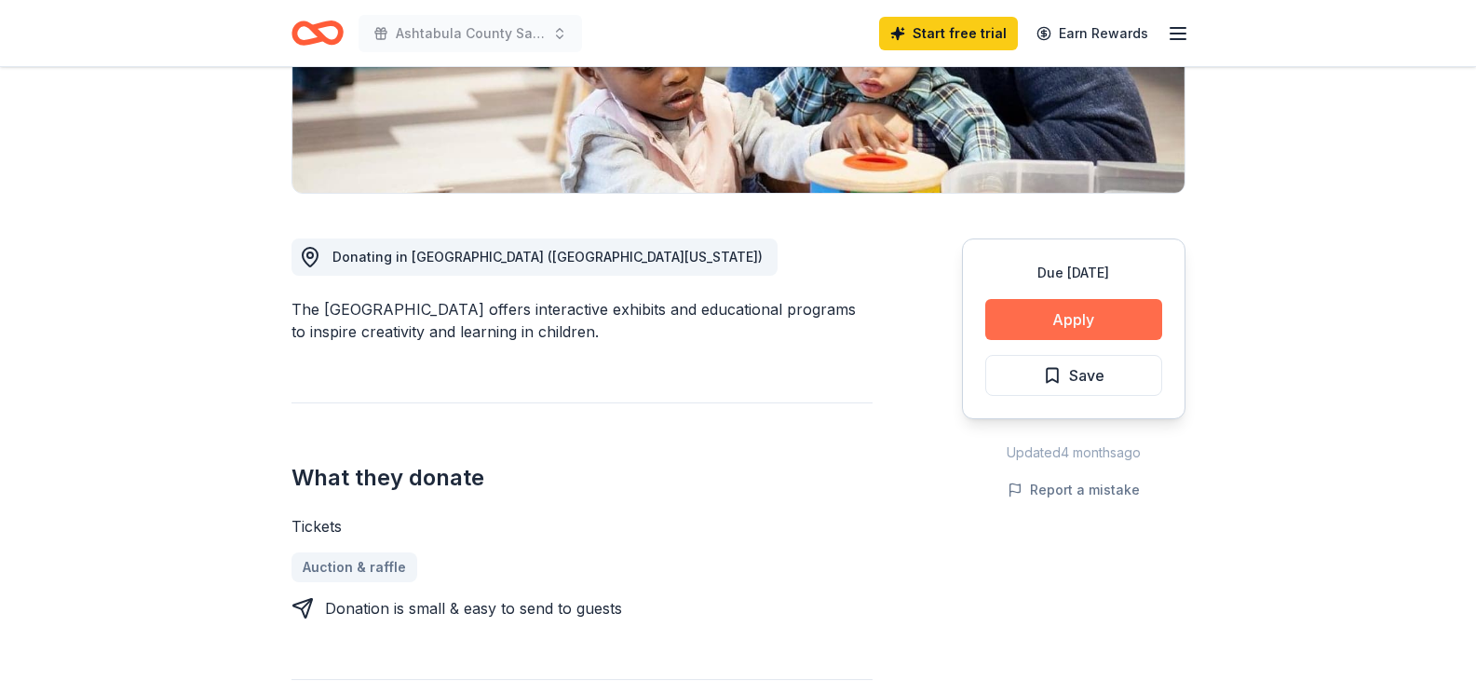
click at [1014, 325] on button "Apply" at bounding box center [1074, 319] width 177 height 41
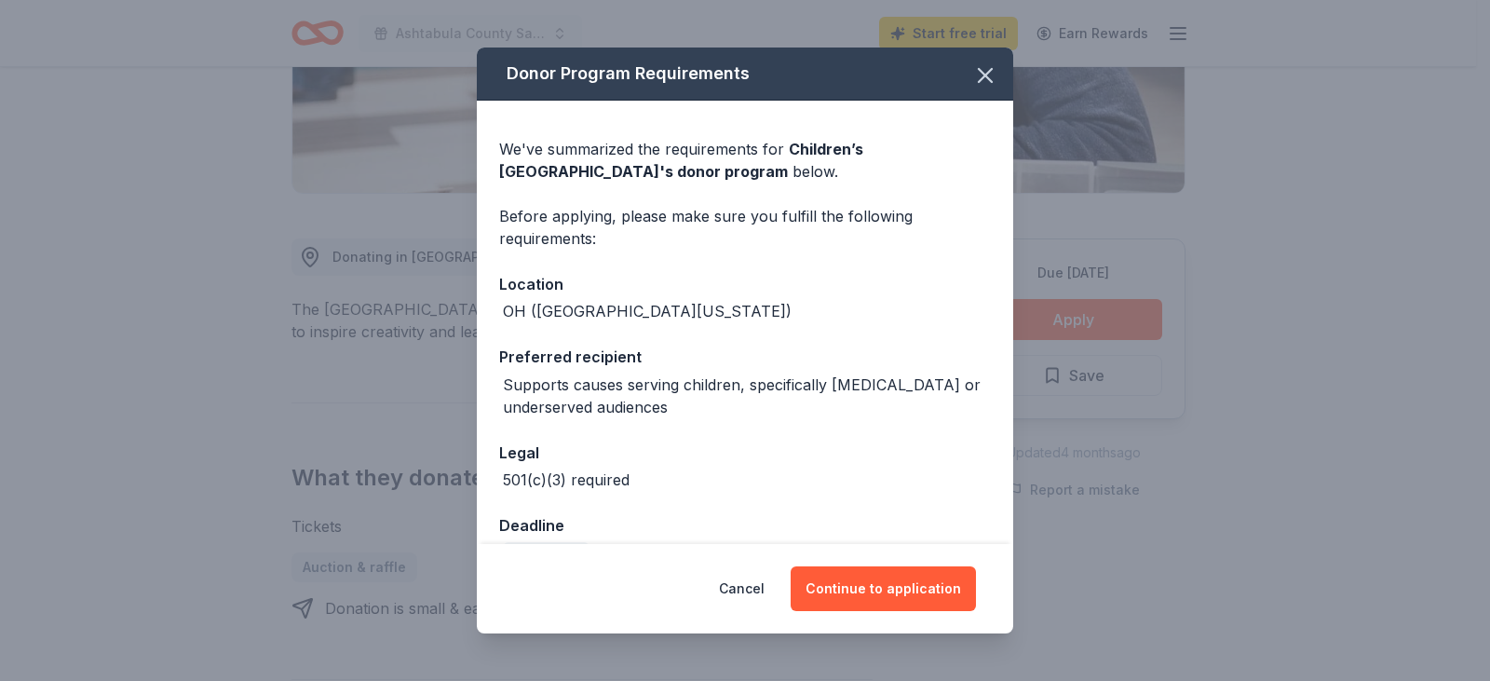
scroll to position [47, 0]
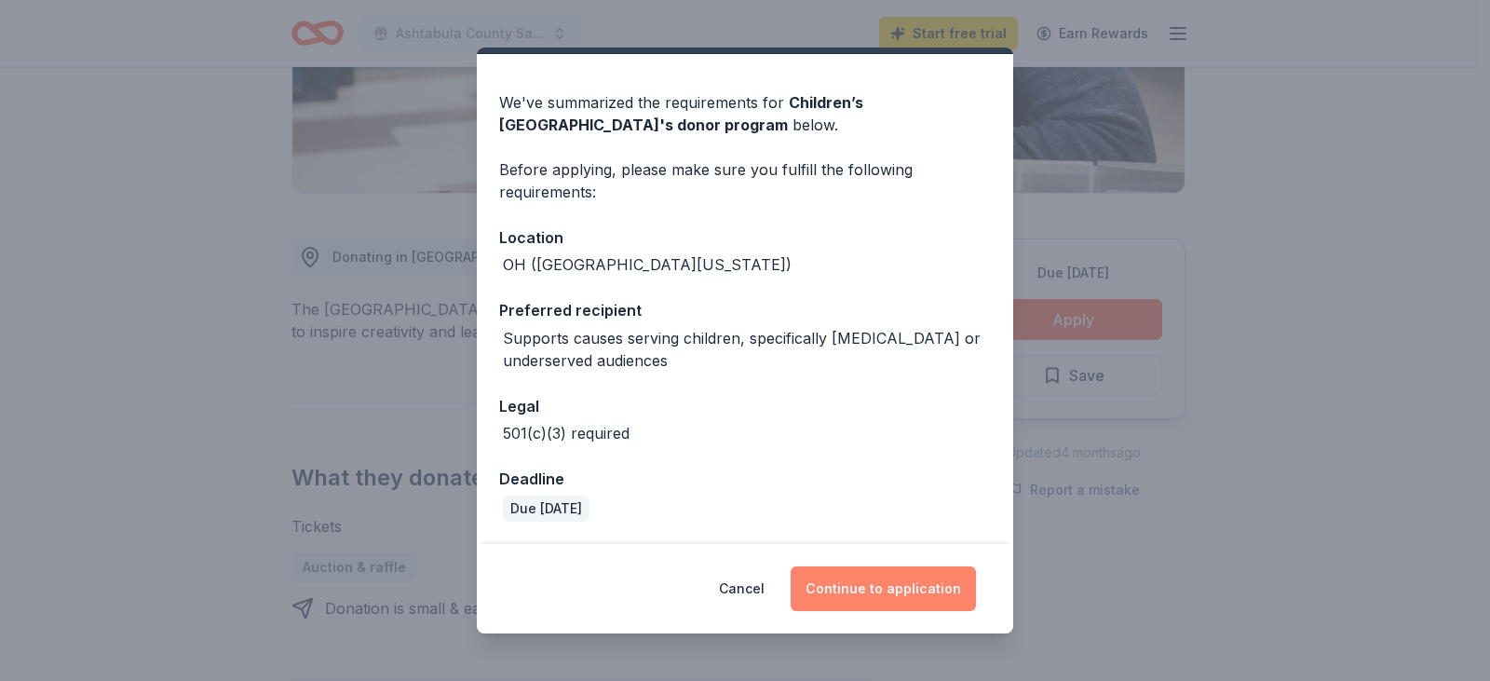
click at [889, 587] on button "Continue to application" at bounding box center [883, 588] width 185 height 45
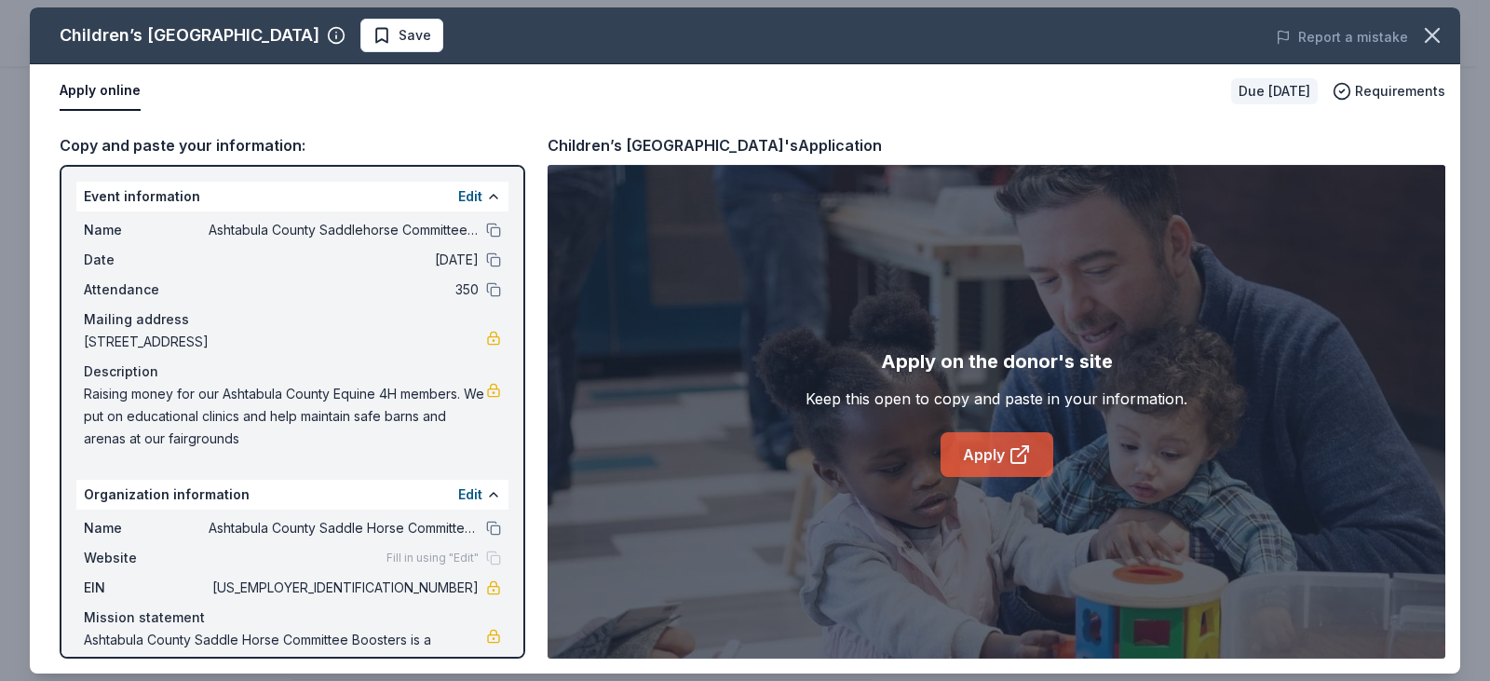
click at [970, 456] on link "Apply" at bounding box center [997, 454] width 113 height 45
